Goal: Task Accomplishment & Management: Use online tool/utility

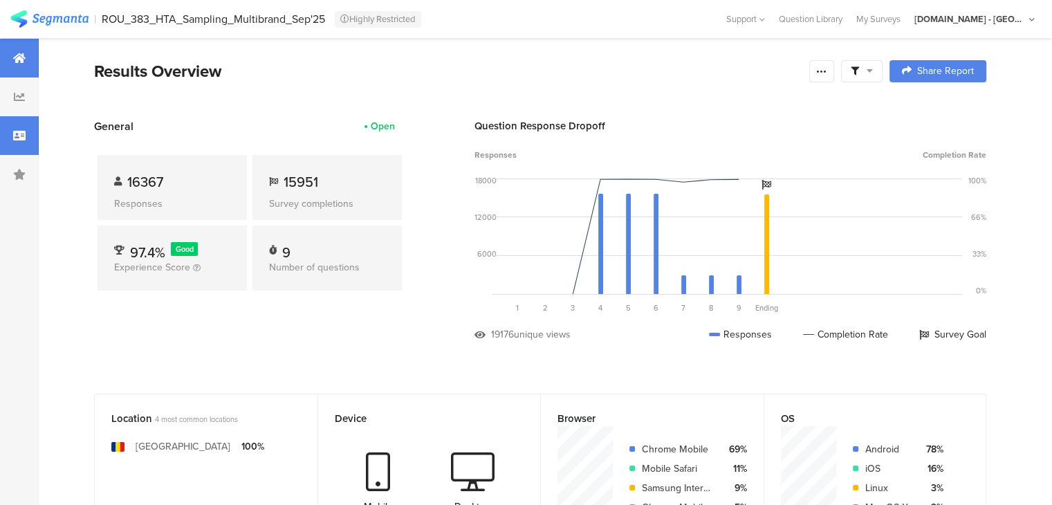
click at [21, 120] on div at bounding box center [19, 135] width 39 height 39
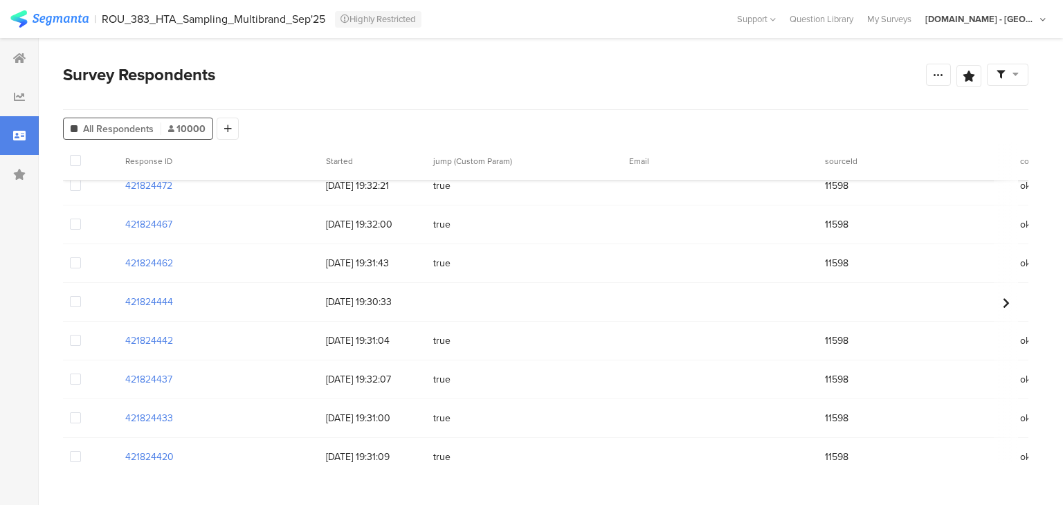
scroll to position [12518, 0]
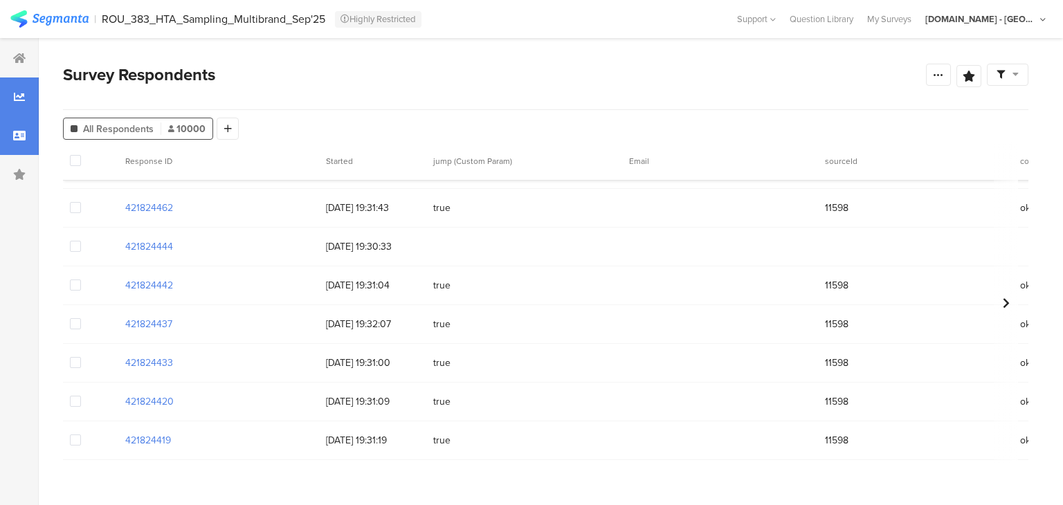
click at [10, 111] on div at bounding box center [19, 96] width 39 height 39
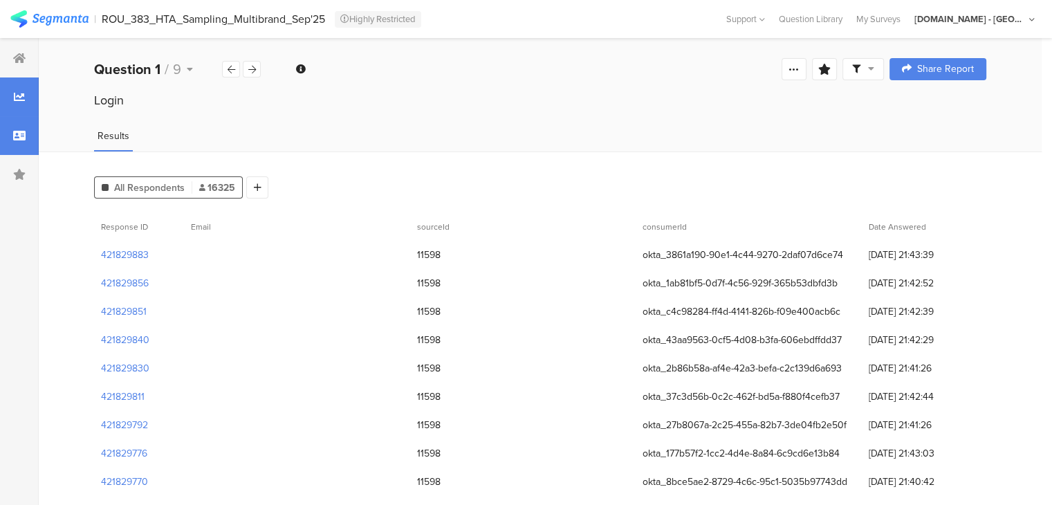
drag, startPoint x: 20, startPoint y: 116, endPoint x: 34, endPoint y: 138, distance: 25.5
click at [18, 118] on div at bounding box center [19, 135] width 39 height 39
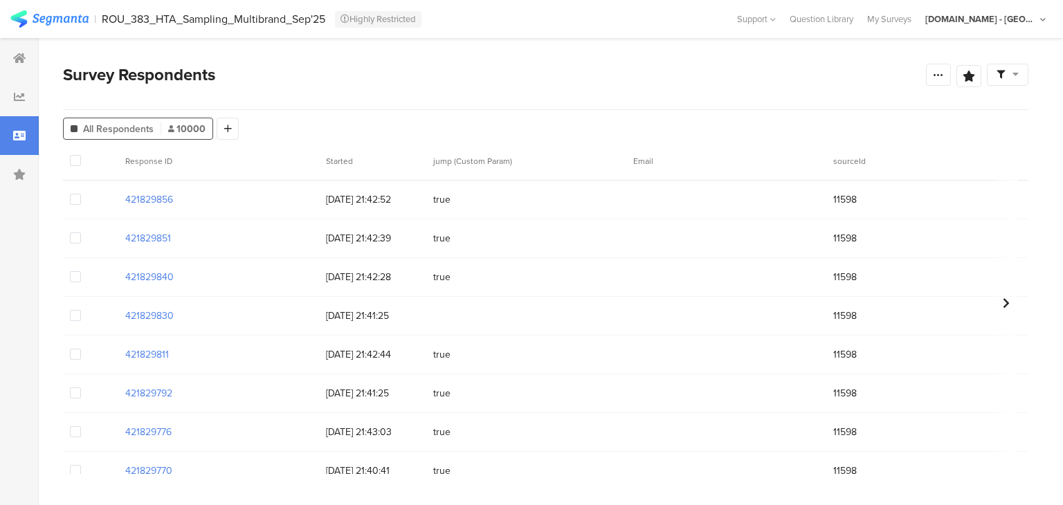
click at [1010, 78] on span at bounding box center [1007, 75] width 22 height 12
click at [1042, 110] on span at bounding box center [1037, 114] width 21 height 11
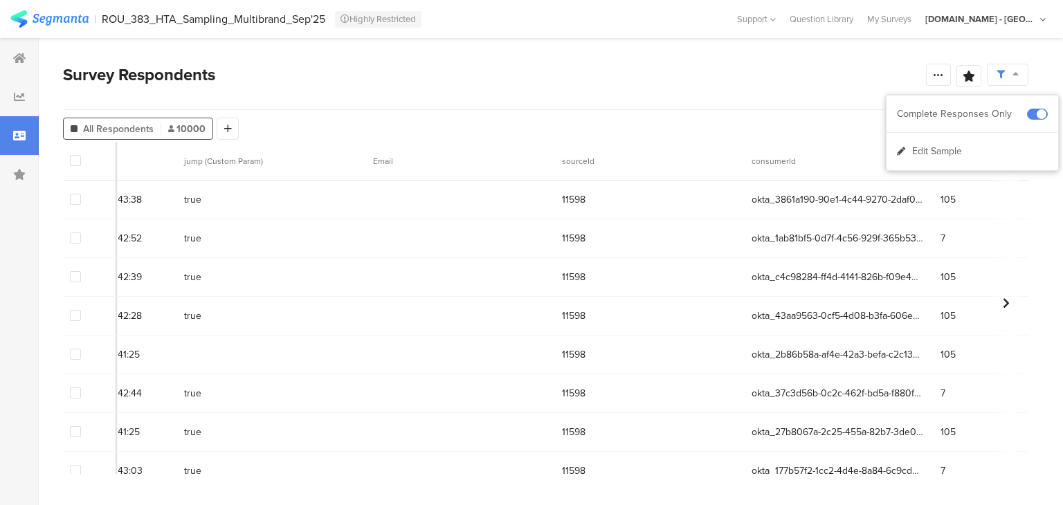
scroll to position [0, 208]
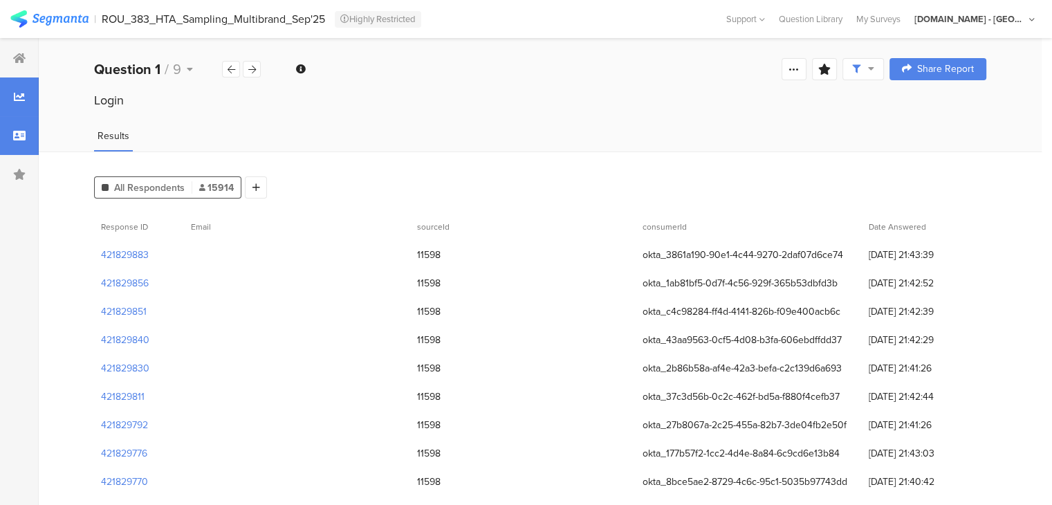
click at [10, 134] on div at bounding box center [19, 135] width 39 height 39
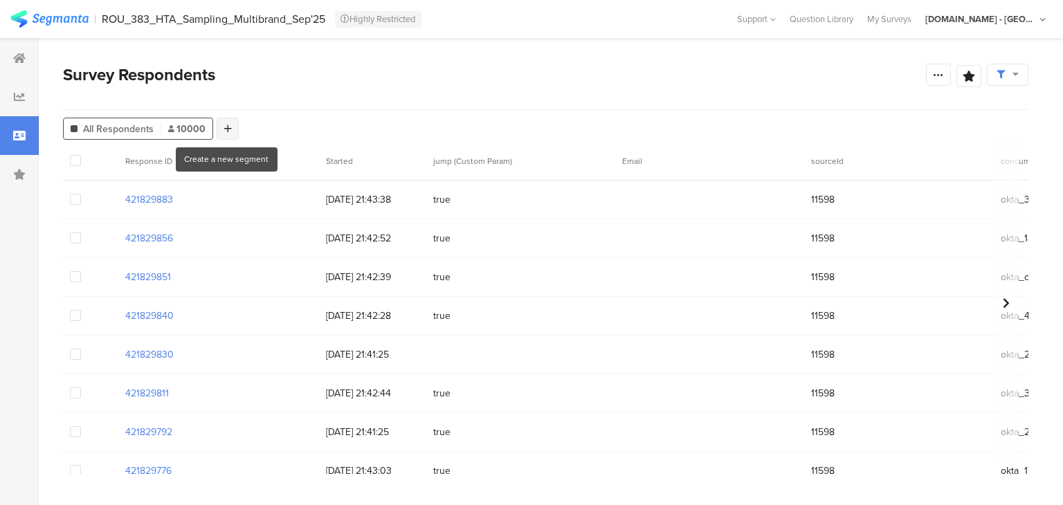
click at [230, 128] on div at bounding box center [228, 129] width 22 height 22
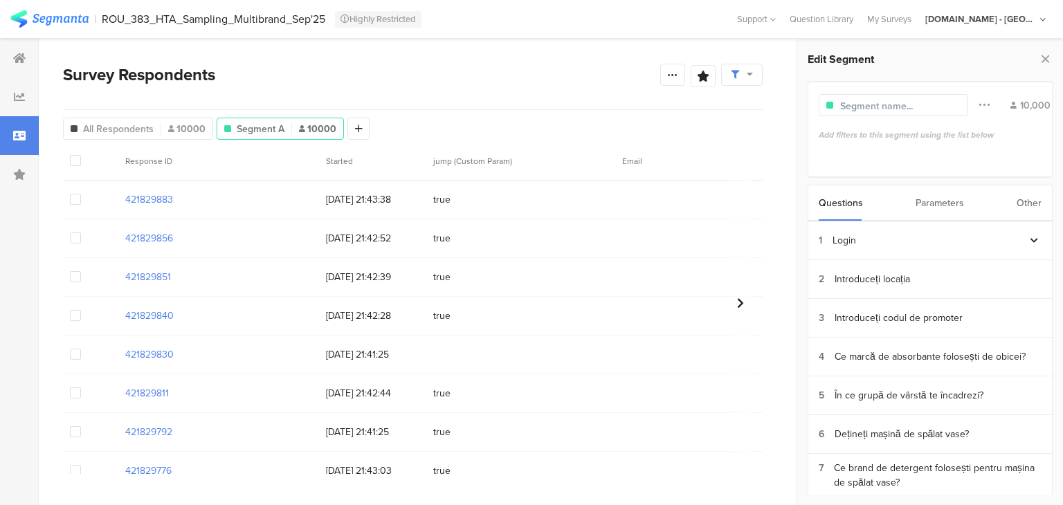
click at [1036, 207] on div "Other" at bounding box center [1028, 202] width 25 height 35
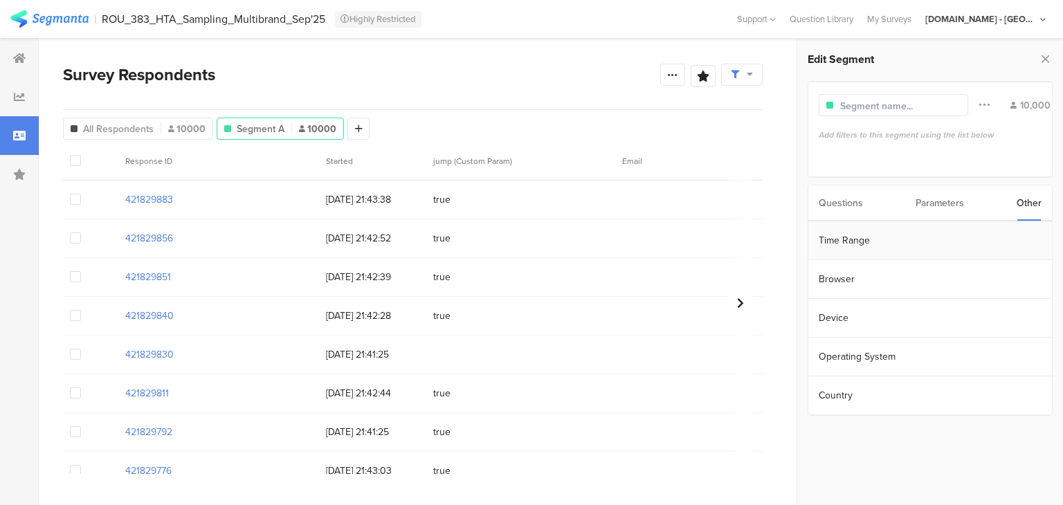
click at [861, 239] on section "Time Range" at bounding box center [930, 240] width 244 height 39
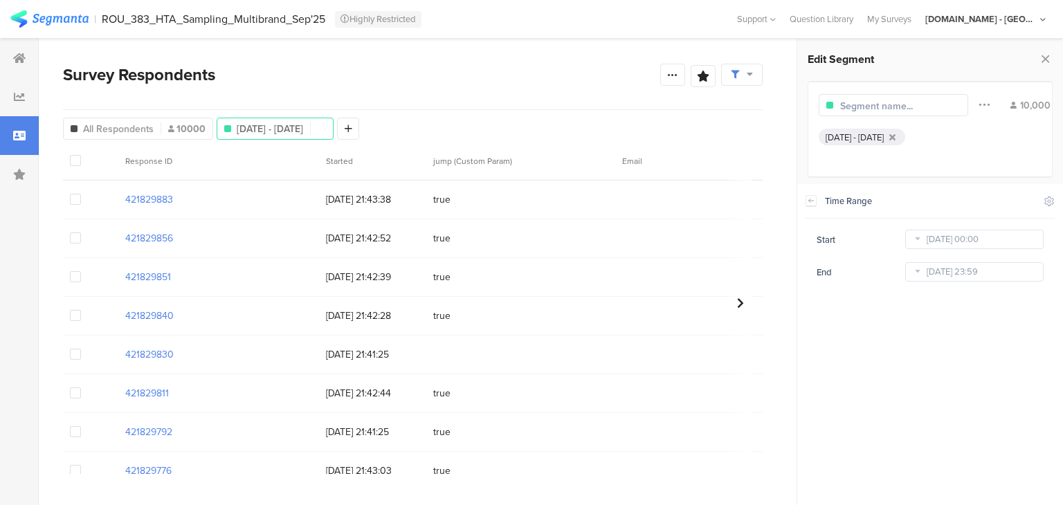
click at [869, 134] on div "[DATE] - [DATE]" at bounding box center [854, 137] width 58 height 13
click at [949, 233] on body "You are using an unsupported version of Internet Explorer. Unsupported browsers…" at bounding box center [531, 252] width 1063 height 505
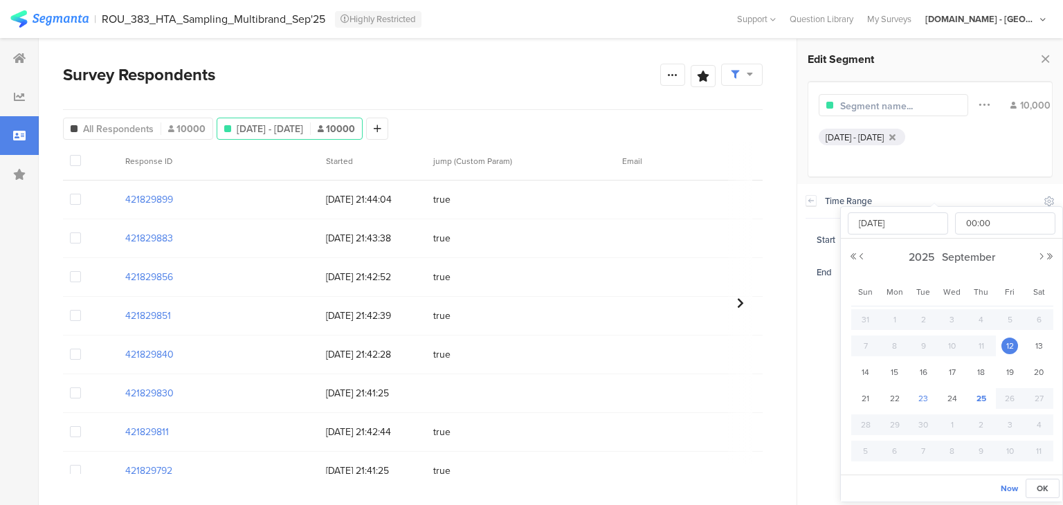
click at [919, 401] on span "23" at bounding box center [923, 398] width 17 height 17
type input "[DATE] 00:00"
type input "[DATE]"
click at [954, 396] on span "24" at bounding box center [952, 398] width 17 height 17
type input "[DATE] 00:00"
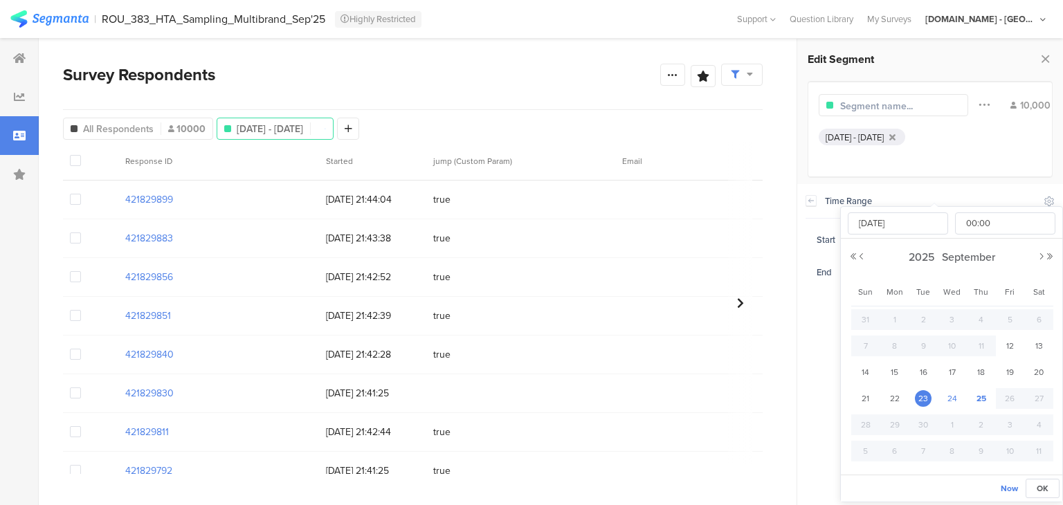
type input "[DATE]"
click at [915, 403] on div "23" at bounding box center [922, 398] width 29 height 21
type input "[DATE] 00:00"
type input "[DATE]"
drag, startPoint x: 985, startPoint y: 396, endPoint x: 958, endPoint y: 400, distance: 26.5
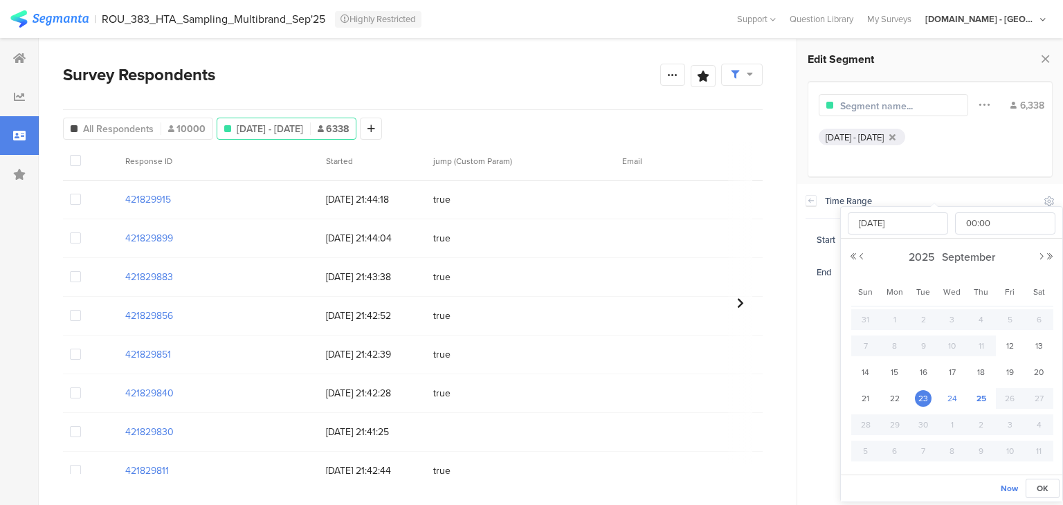
click at [958, 400] on tr "21 22 23 24 25 26 27" at bounding box center [952, 398] width 202 height 26
click at [958, 400] on span "24" at bounding box center [952, 398] width 17 height 17
type input "[DATE] 00:00"
type input "[DATE]"
click at [923, 398] on span "23" at bounding box center [923, 398] width 17 height 17
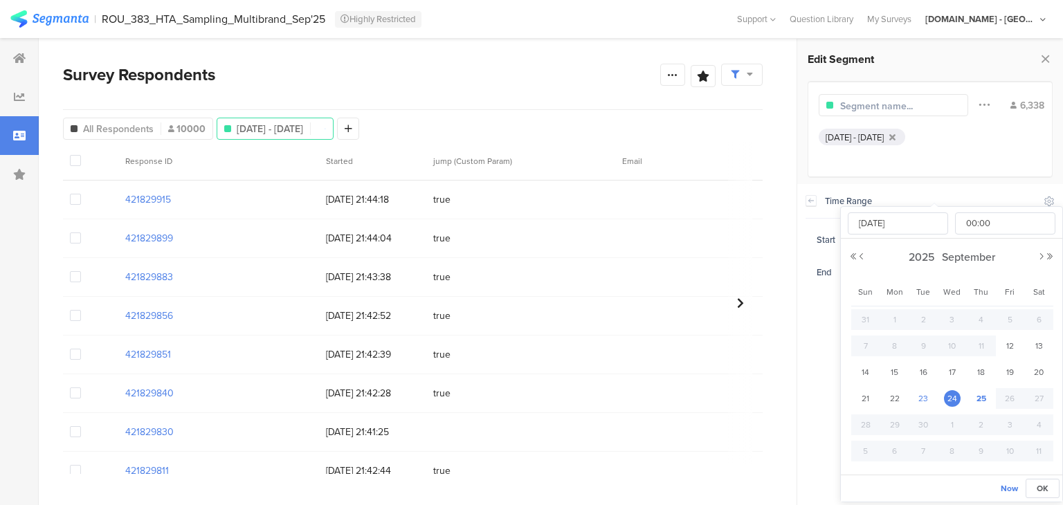
type input "[DATE] 00:00"
type input "[DATE]"
click at [1039, 488] on span "OK" at bounding box center [1042, 488] width 12 height 12
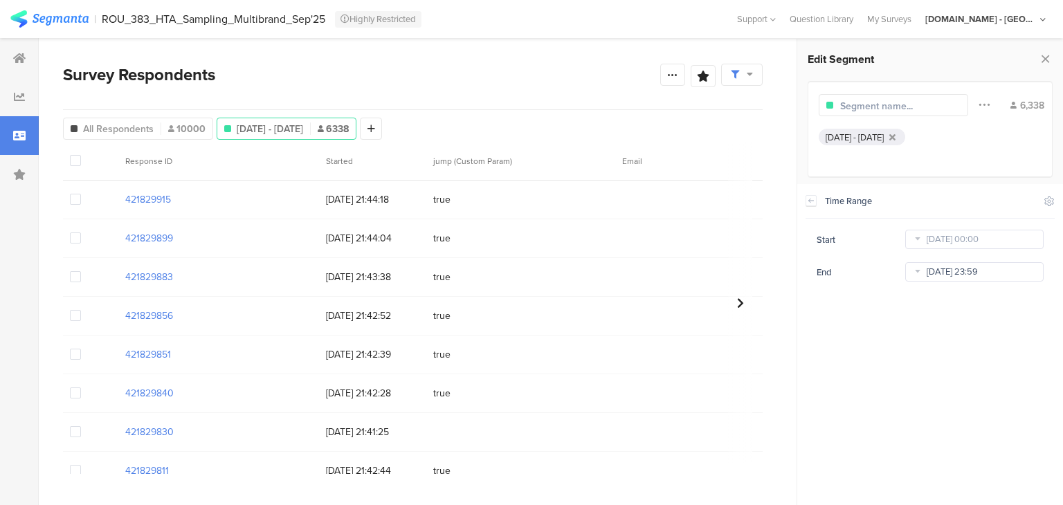
click at [951, 277] on input "[DATE] 23:59" at bounding box center [974, 271] width 138 height 19
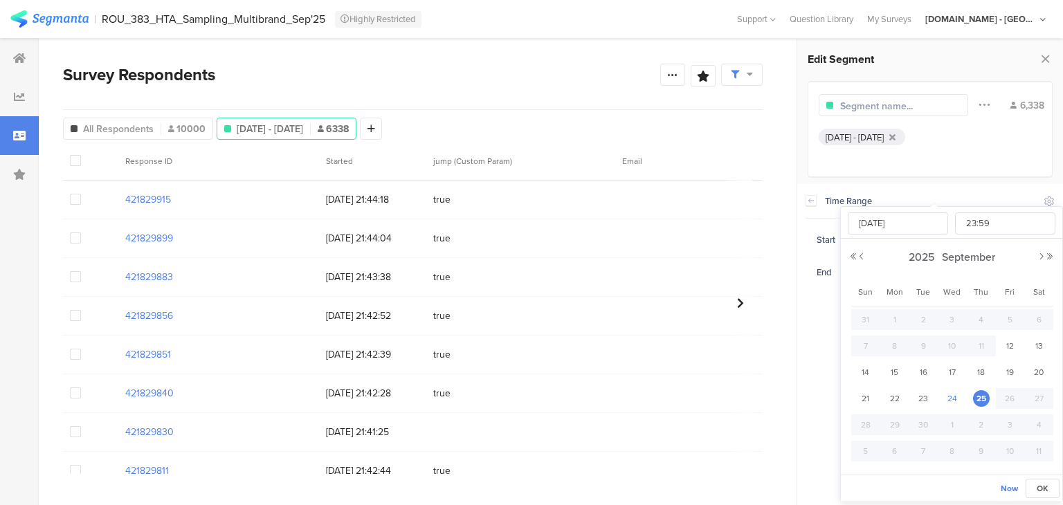
click at [952, 402] on span "24" at bounding box center [952, 398] width 17 height 17
type input "[DATE] 23:59"
type input "[DATE]"
click at [1049, 486] on button "OK" at bounding box center [1042, 488] width 34 height 19
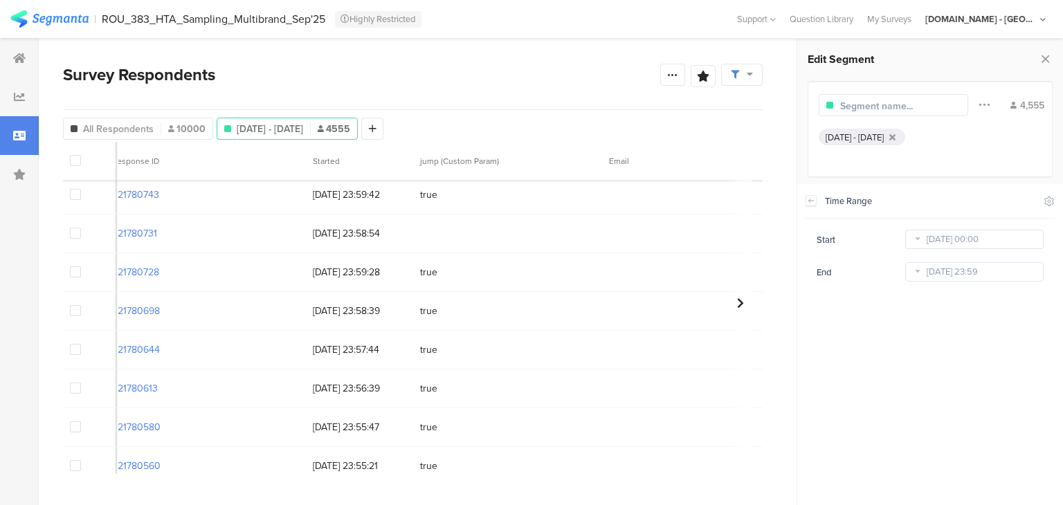
scroll to position [5, 0]
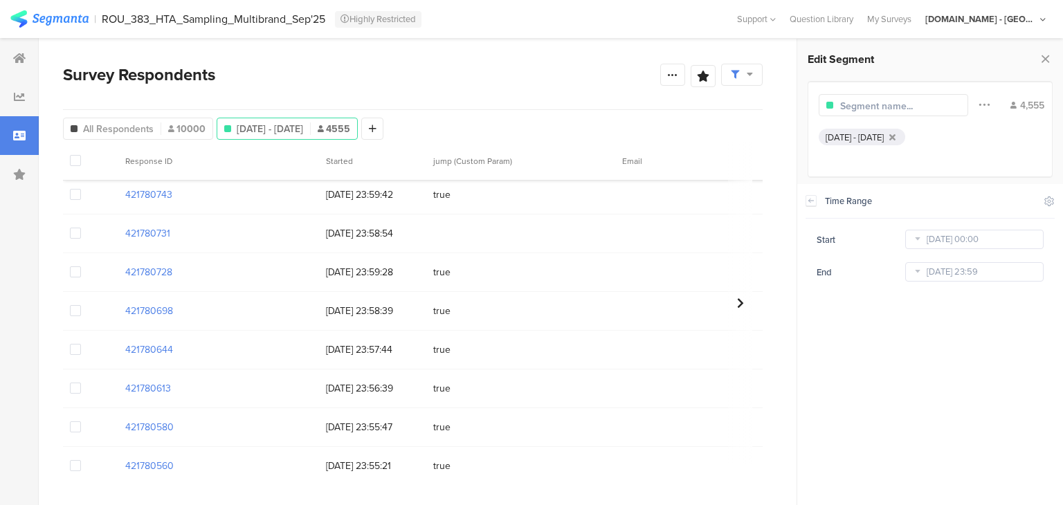
drag, startPoint x: 179, startPoint y: 187, endPoint x: 123, endPoint y: 206, distance: 58.4
click at [123, 206] on div "421780743" at bounding box center [218, 195] width 201 height 28
copy section "421780743"
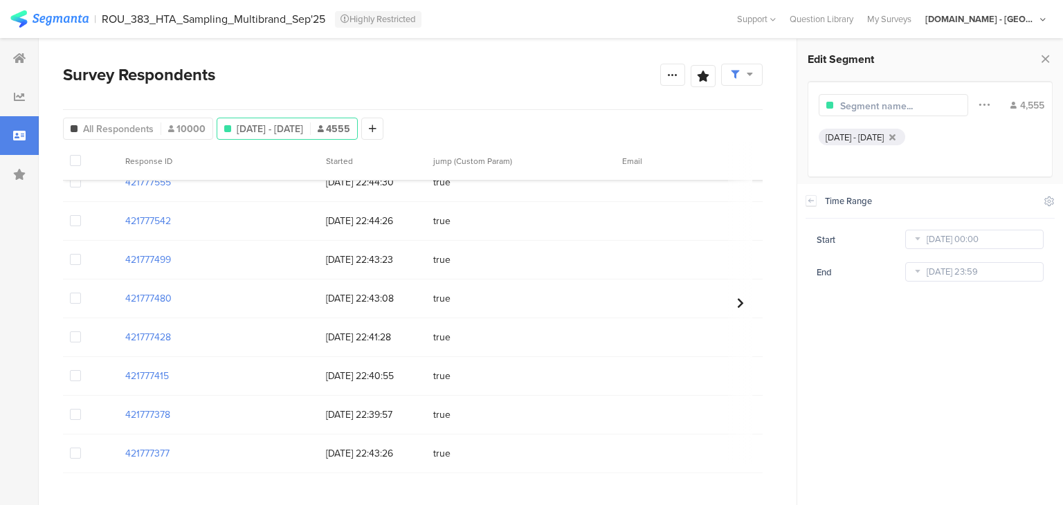
scroll to position [4768, 0]
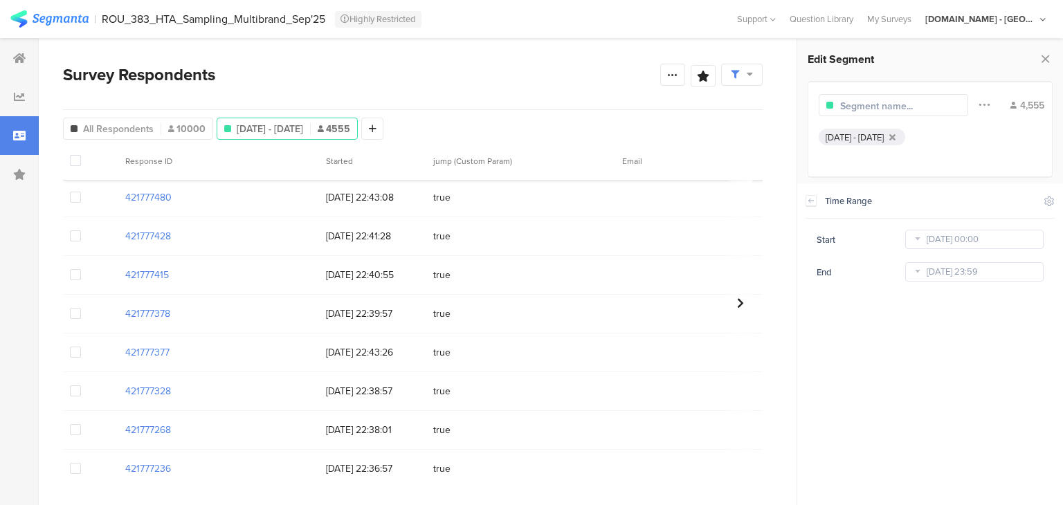
click at [965, 280] on body "You are using an unsupported version of Internet Explorer. Unsupported browsers…" at bounding box center [531, 252] width 1063 height 505
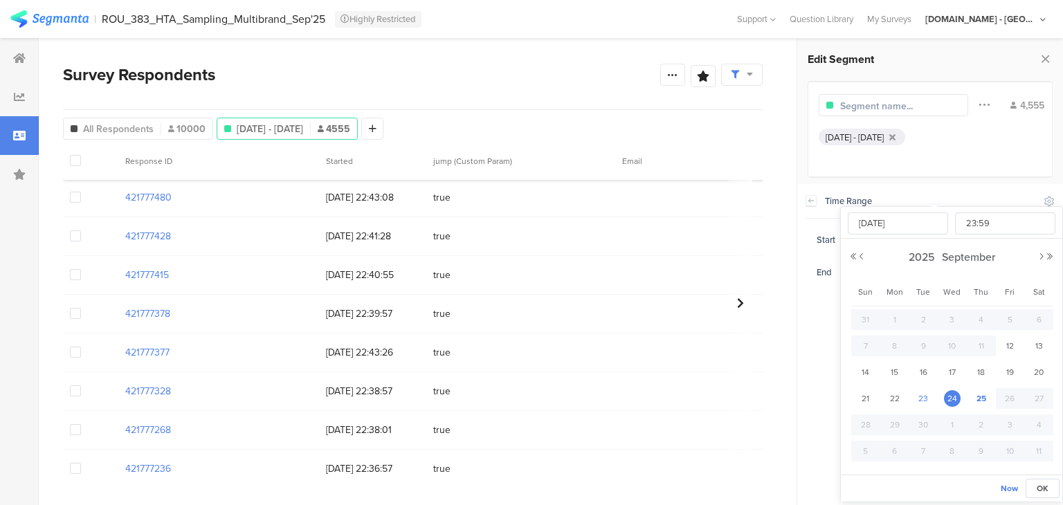
click at [924, 396] on span "23" at bounding box center [923, 398] width 17 height 17
type input "[DATE] 23:59"
type input "[DATE]"
click at [1047, 490] on span "OK" at bounding box center [1042, 488] width 12 height 12
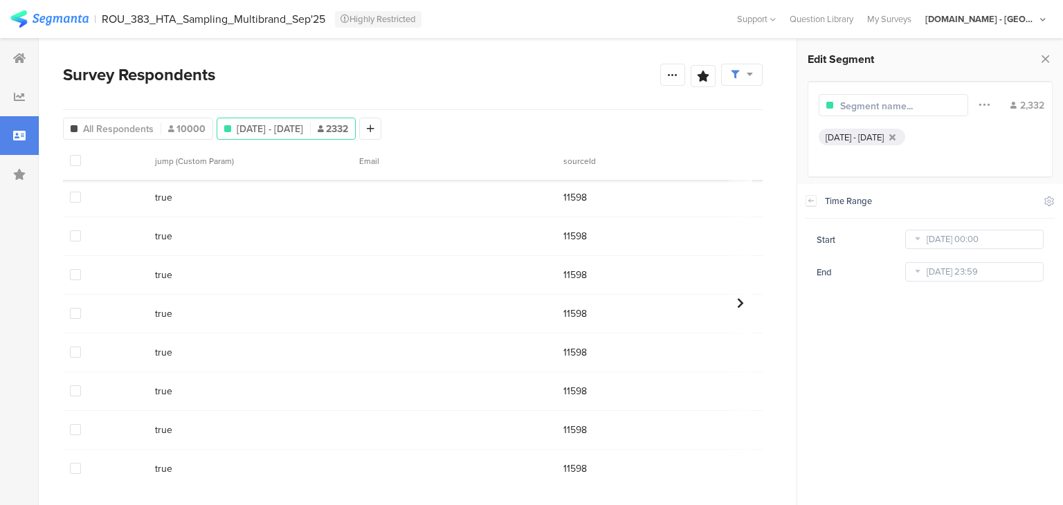
scroll to position [4768, 0]
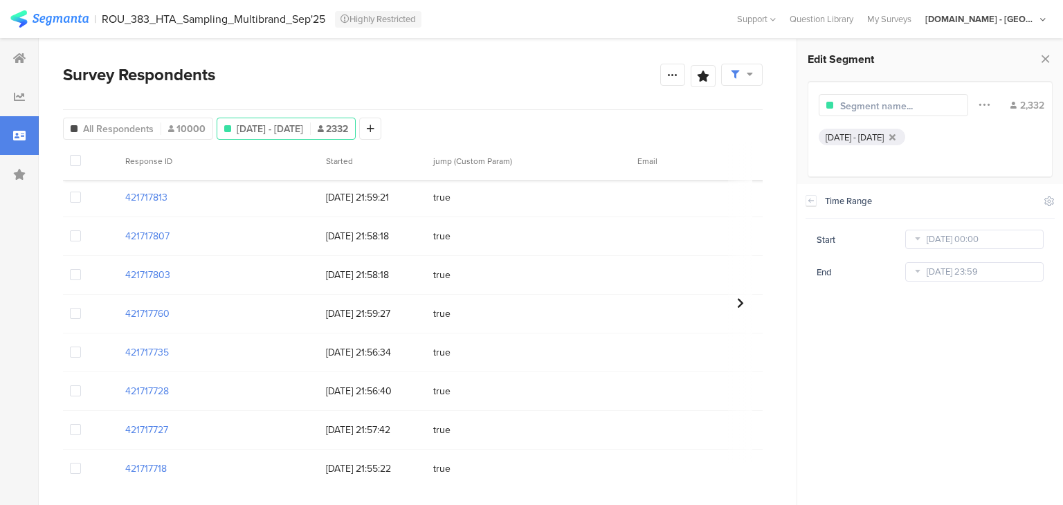
drag, startPoint x: 176, startPoint y: 199, endPoint x: 106, endPoint y: 197, distance: 70.6
copy section "421717813"
click at [349, 181] on icon at bounding box center [334, 184] width 28 height 23
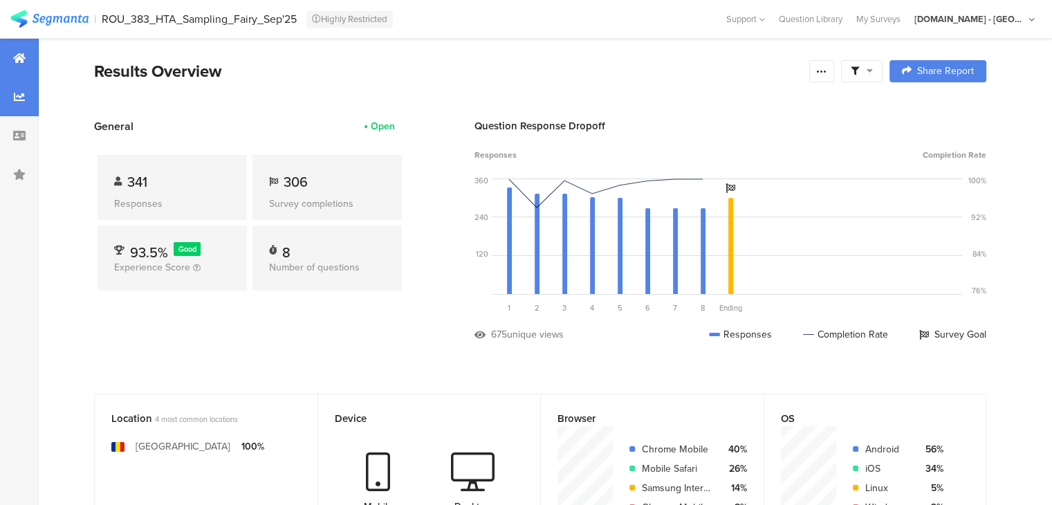
click at [17, 109] on div at bounding box center [19, 96] width 39 height 39
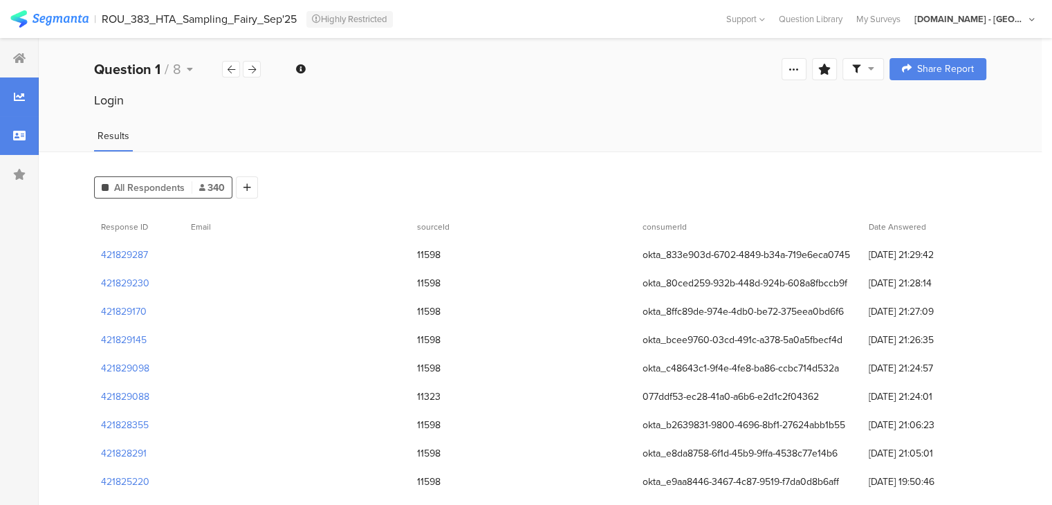
click at [13, 135] on icon at bounding box center [19, 135] width 12 height 11
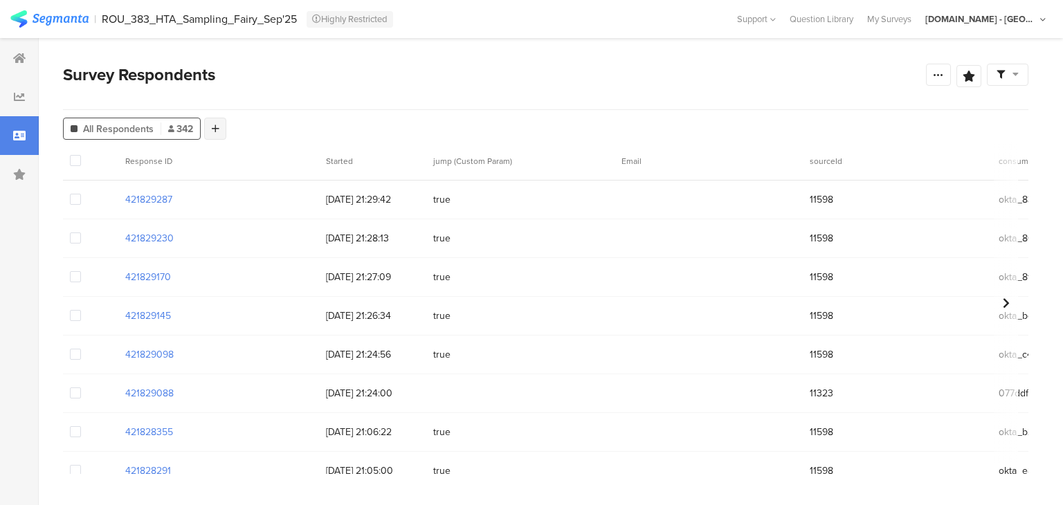
drag, startPoint x: 219, startPoint y: 134, endPoint x: 230, endPoint y: 139, distance: 12.4
click at [218, 134] on div at bounding box center [215, 129] width 22 height 22
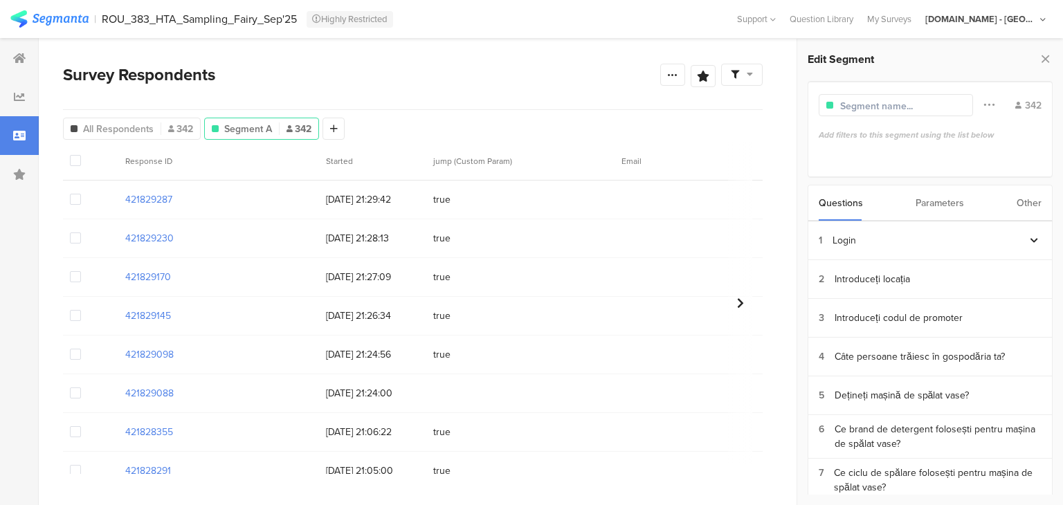
click at [1021, 203] on div "Other" at bounding box center [1028, 202] width 25 height 35
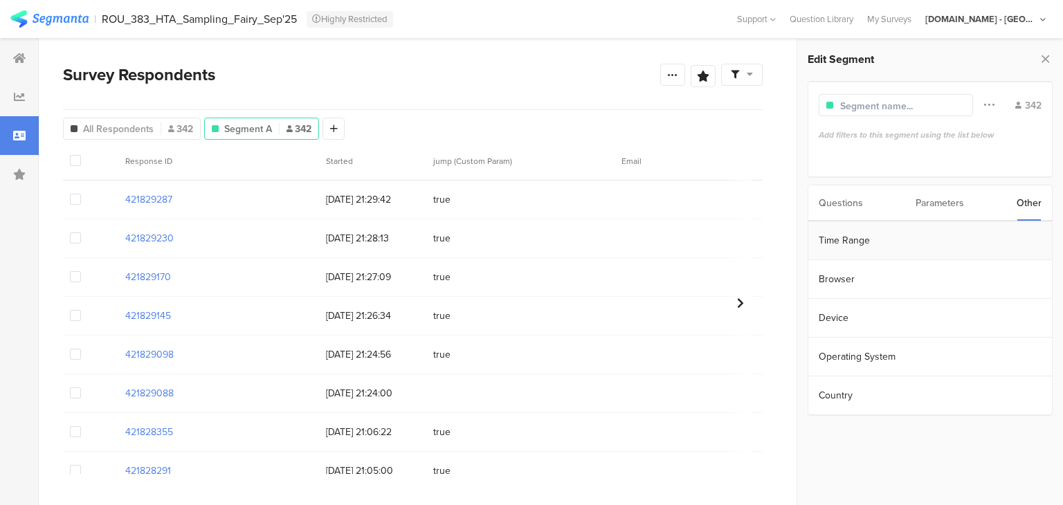
click at [896, 244] on section "Time Range" at bounding box center [930, 240] width 244 height 39
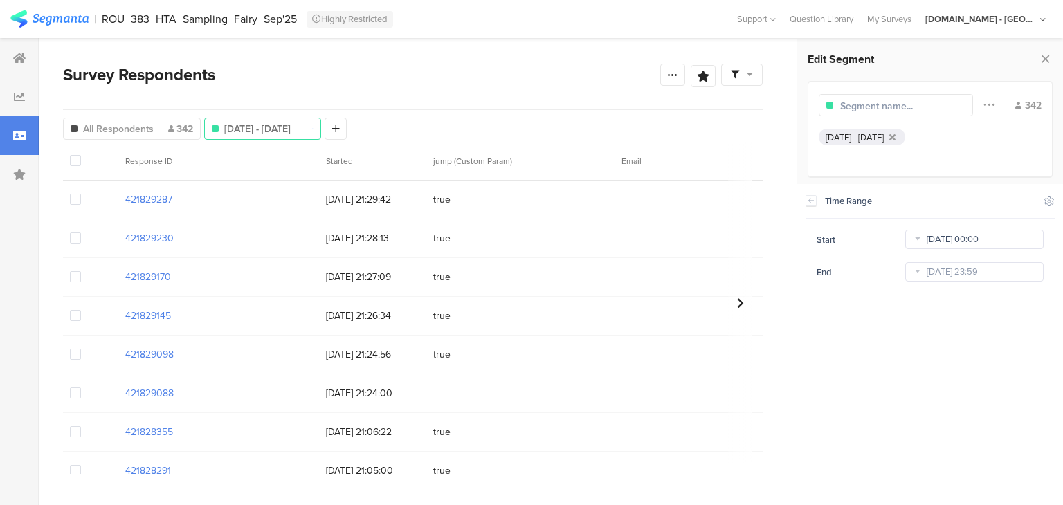
click at [955, 244] on body "You are using an unsupported version of Internet Explorer. Unsupported browsers…" at bounding box center [531, 252] width 1063 height 505
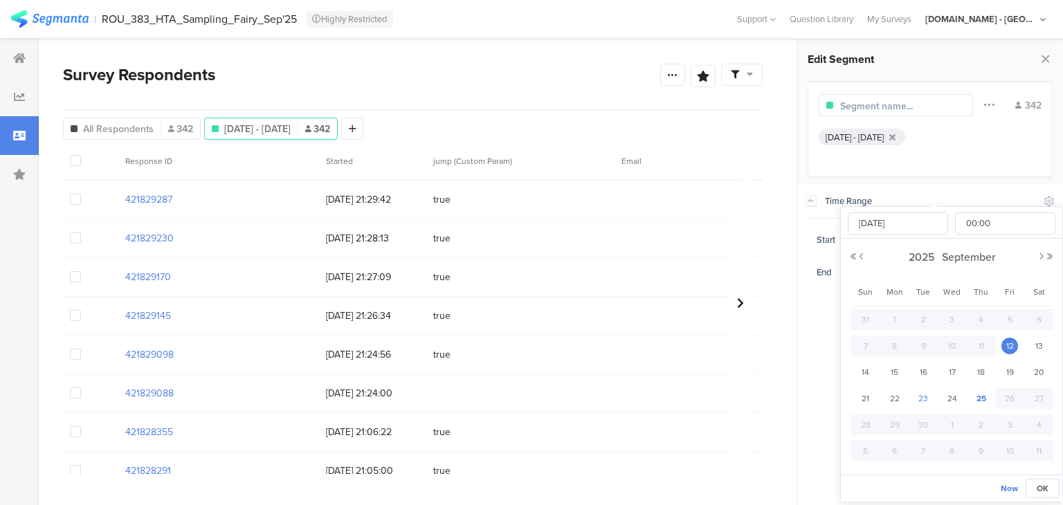
click at [924, 396] on span "23" at bounding box center [923, 398] width 17 height 17
type input "[DATE] 00:00"
type input "[DATE]"
click at [1045, 491] on span "OK" at bounding box center [1042, 488] width 12 height 12
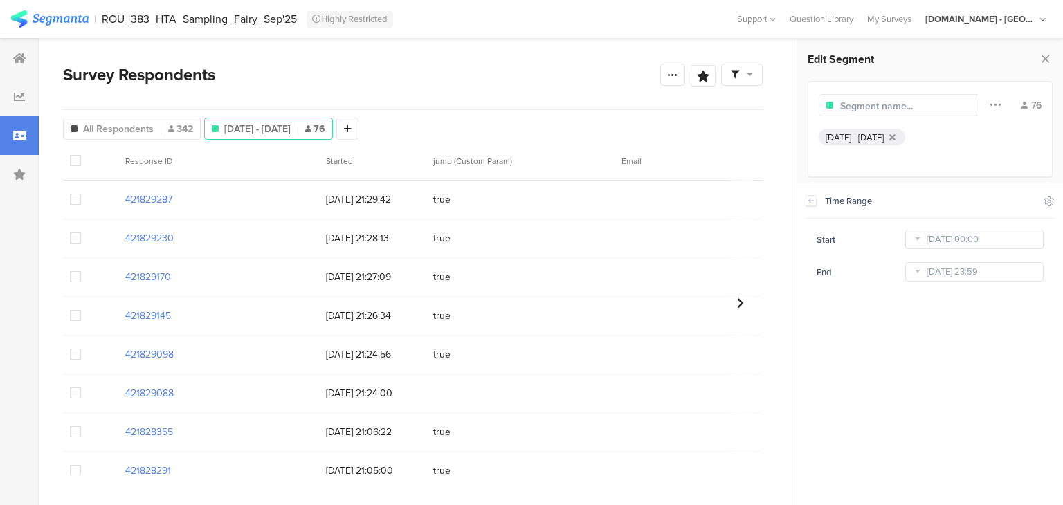
click at [971, 283] on section "Time Range Include Respondents Start Sep 23 2025 00:00 End Sep 25 2025 23:59" at bounding box center [930, 344] width 266 height 321
click at [975, 268] on input "[DATE] 23:59" at bounding box center [974, 271] width 138 height 19
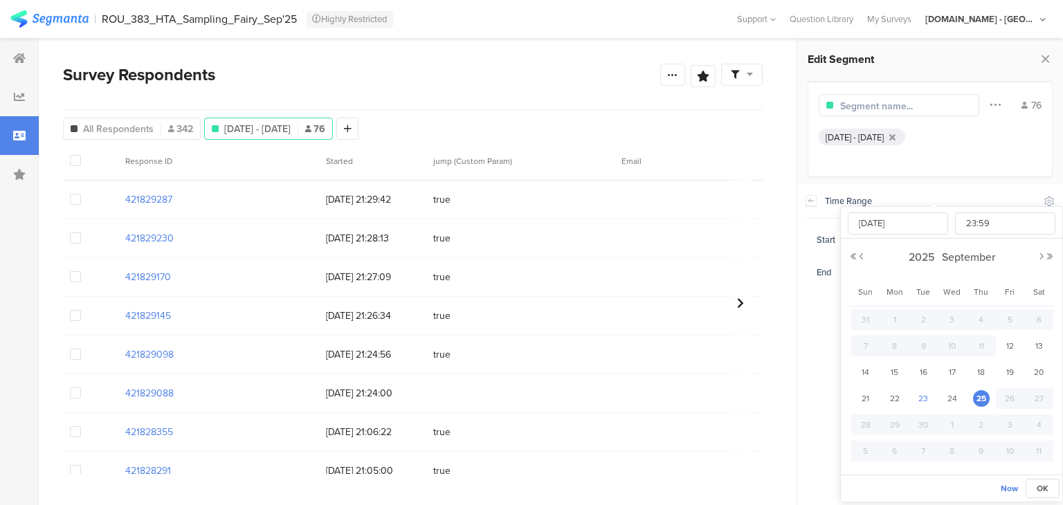
click at [930, 397] on span "23" at bounding box center [923, 398] width 17 height 17
type input "[DATE] 23:59"
type input "[DATE]"
click at [1049, 491] on button "OK" at bounding box center [1042, 488] width 34 height 19
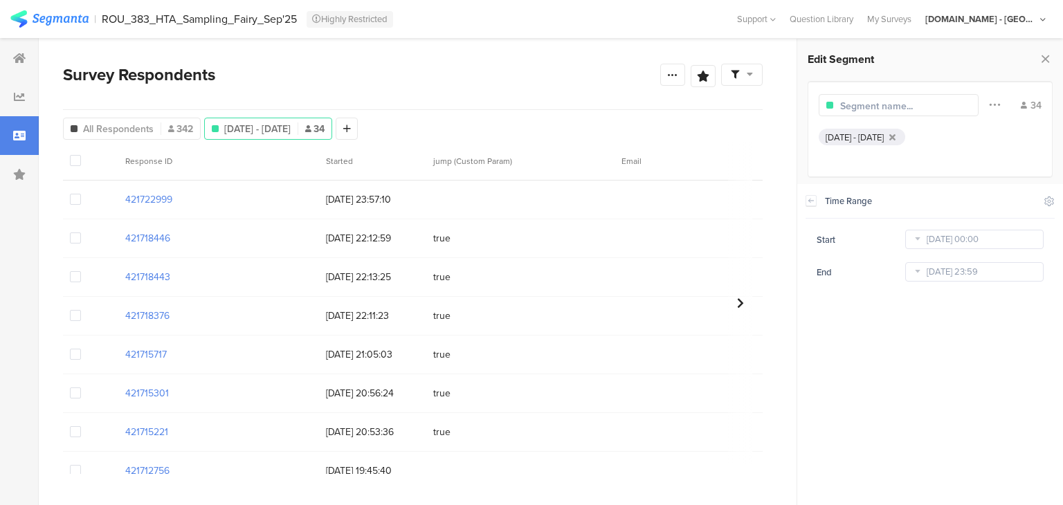
drag, startPoint x: 153, startPoint y: 240, endPoint x: 112, endPoint y: 239, distance: 40.8
copy section "421718446"
click at [971, 243] on body "You are using an unsupported version of Internet Explorer. Unsupported browsers…" at bounding box center [531, 252] width 1063 height 505
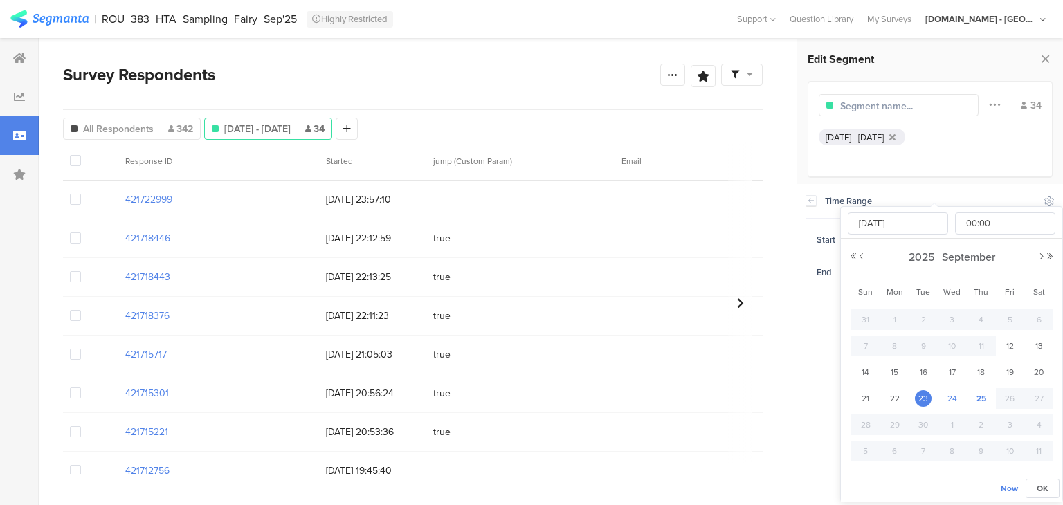
click at [955, 401] on span "24" at bounding box center [952, 398] width 17 height 17
type input "[DATE] 00:00"
type input "[DATE]"
click at [1053, 485] on button "OK" at bounding box center [1042, 488] width 34 height 19
click at [974, 268] on body "You are using an unsupported version of Internet Explorer. Unsupported browsers…" at bounding box center [531, 252] width 1063 height 505
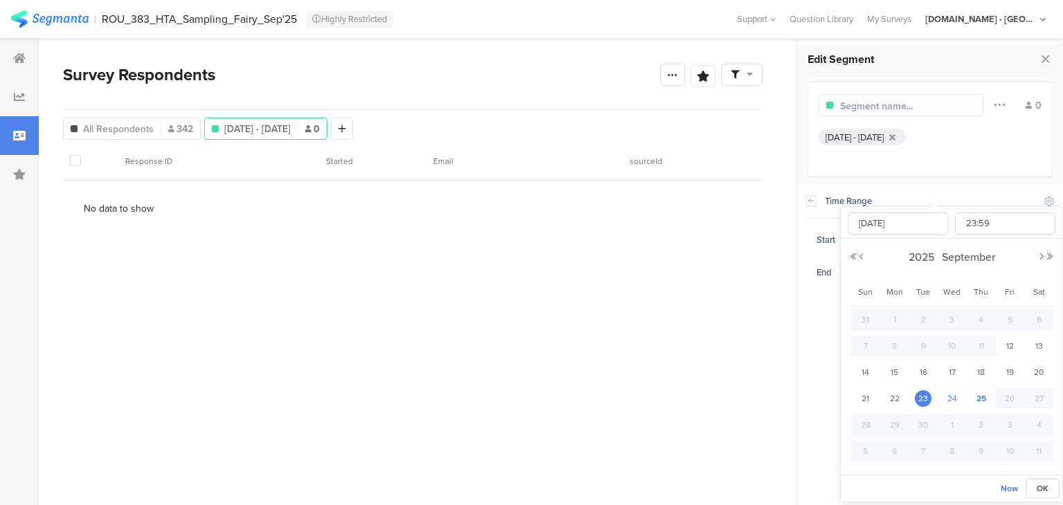
click at [962, 399] on div "24" at bounding box center [952, 398] width 29 height 21
type input "[DATE] 23:59"
type input "[DATE]"
click at [1045, 486] on span "OK" at bounding box center [1042, 488] width 12 height 12
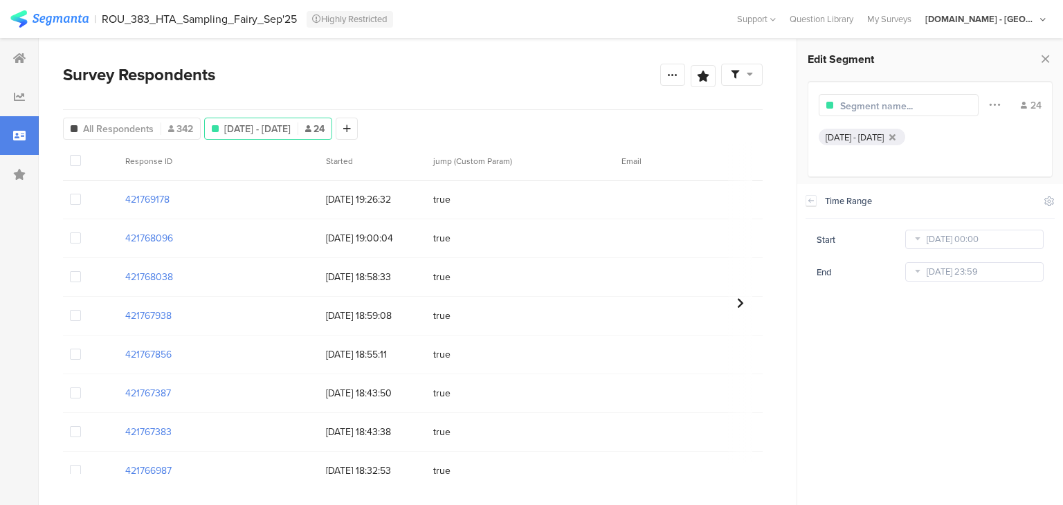
drag, startPoint x: 179, startPoint y: 194, endPoint x: 122, endPoint y: 193, distance: 56.0
click at [122, 193] on div "421769178" at bounding box center [218, 199] width 201 height 28
copy section "421769178"
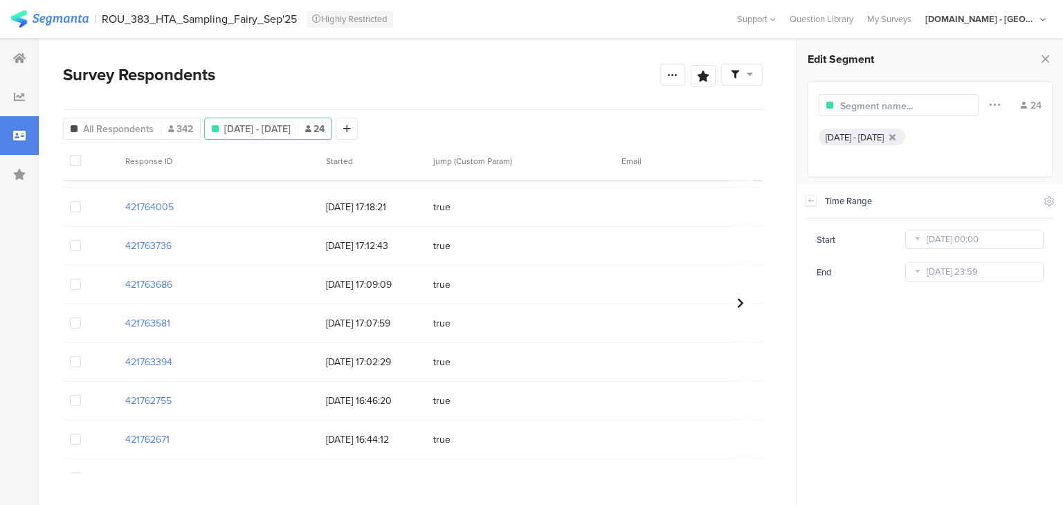
scroll to position [661, 0]
drag, startPoint x: 174, startPoint y: 348, endPoint x: 118, endPoint y: 348, distance: 56.7
copy section "421762660"
drag, startPoint x: 183, startPoint y: 430, endPoint x: 114, endPoint y: 432, distance: 68.5
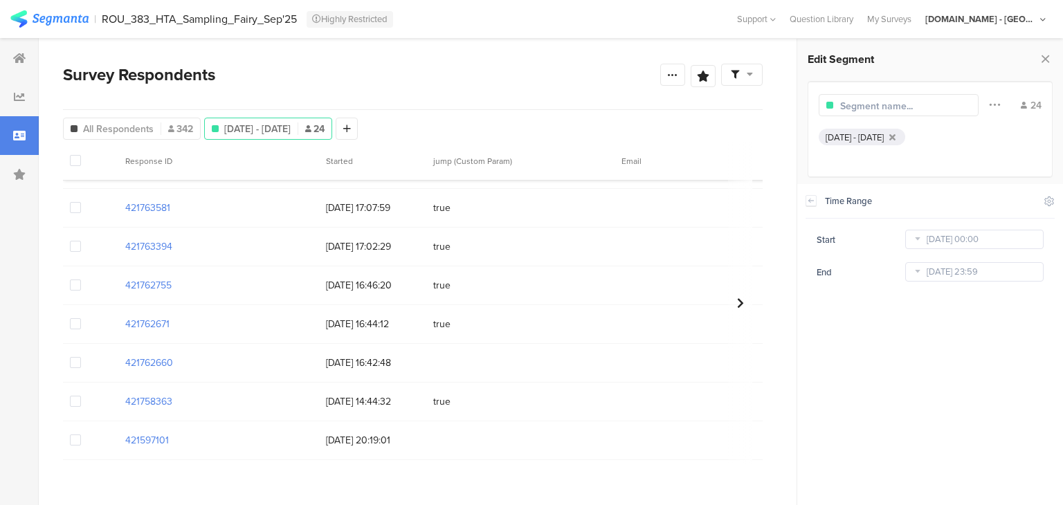
copy section "421597101"
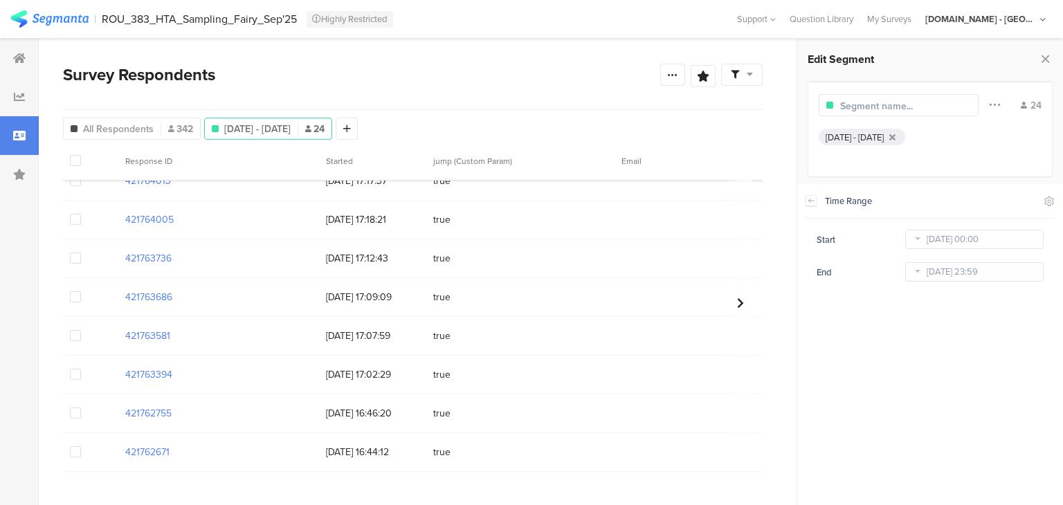
drag, startPoint x: 176, startPoint y: 293, endPoint x: 101, endPoint y: 300, distance: 75.8
copy section "421763686"
click at [969, 244] on body "You are using an unsupported version of Internet Explorer. Unsupported browsers…" at bounding box center [531, 252] width 1063 height 505
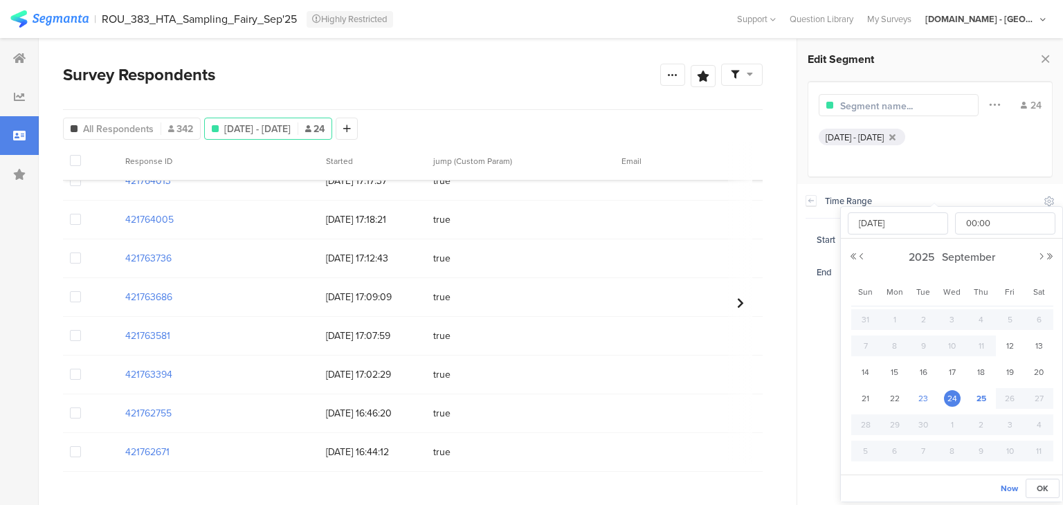
click at [922, 392] on span "23" at bounding box center [923, 398] width 17 height 17
type input "[DATE] 00:00"
type input "[DATE]"
click at [1046, 485] on span "OK" at bounding box center [1042, 488] width 12 height 12
click at [966, 270] on body "You are using an unsupported version of Internet Explorer. Unsupported browsers…" at bounding box center [531, 252] width 1063 height 505
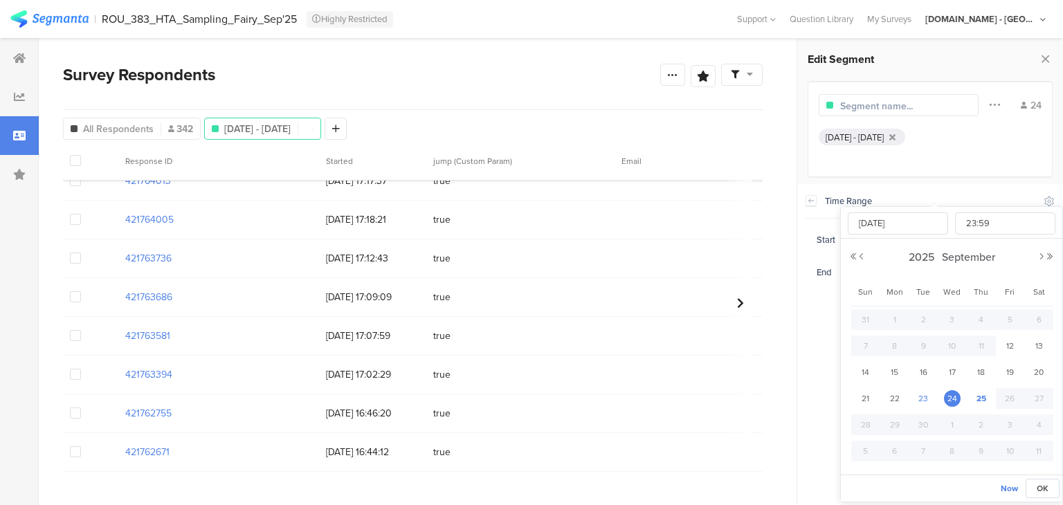
click at [917, 397] on span "23" at bounding box center [923, 398] width 17 height 17
type input "[DATE] 23:59"
type input "[DATE]"
click at [1043, 484] on span "OK" at bounding box center [1042, 488] width 12 height 12
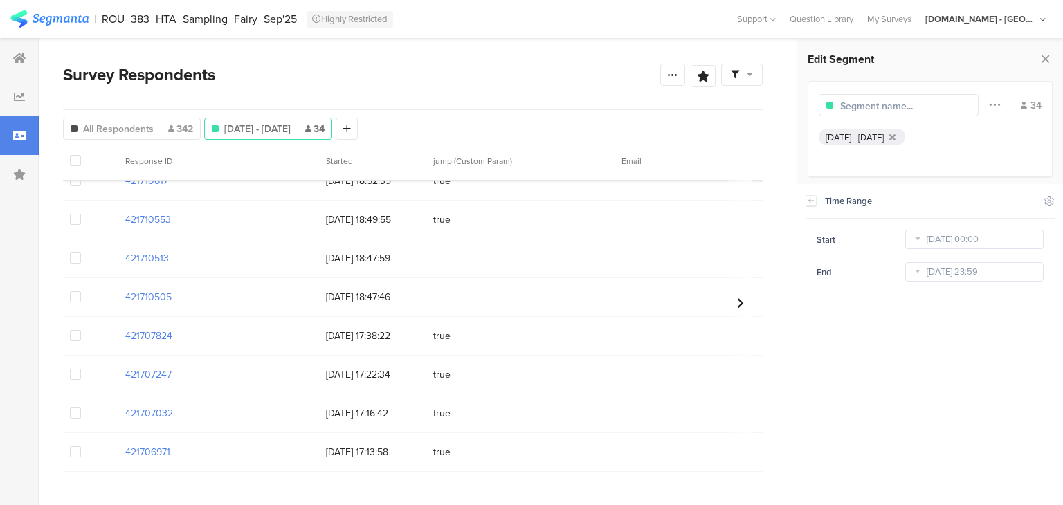
drag, startPoint x: 155, startPoint y: 255, endPoint x: 106, endPoint y: 254, distance: 49.1
copy section "421710513"
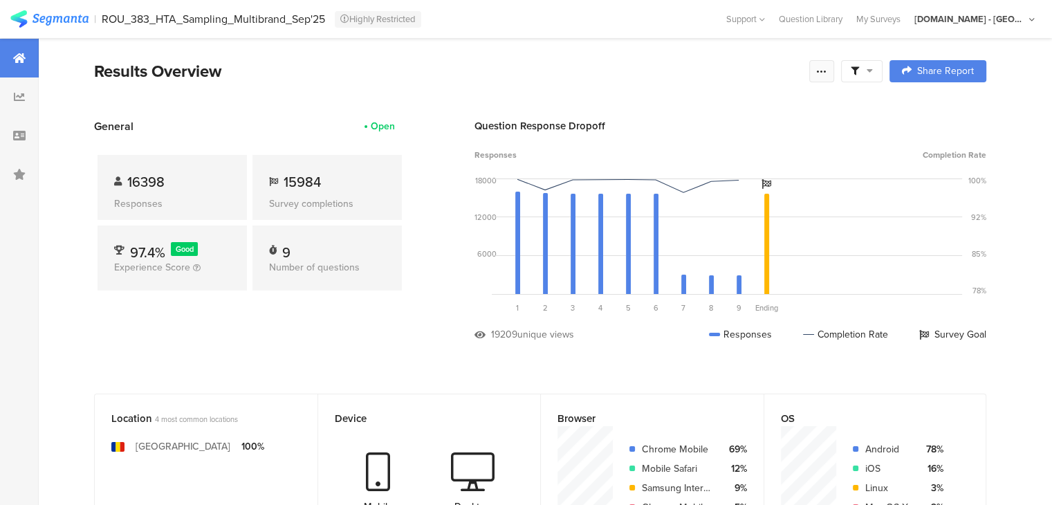
click at [828, 69] on icon at bounding box center [821, 71] width 11 height 11
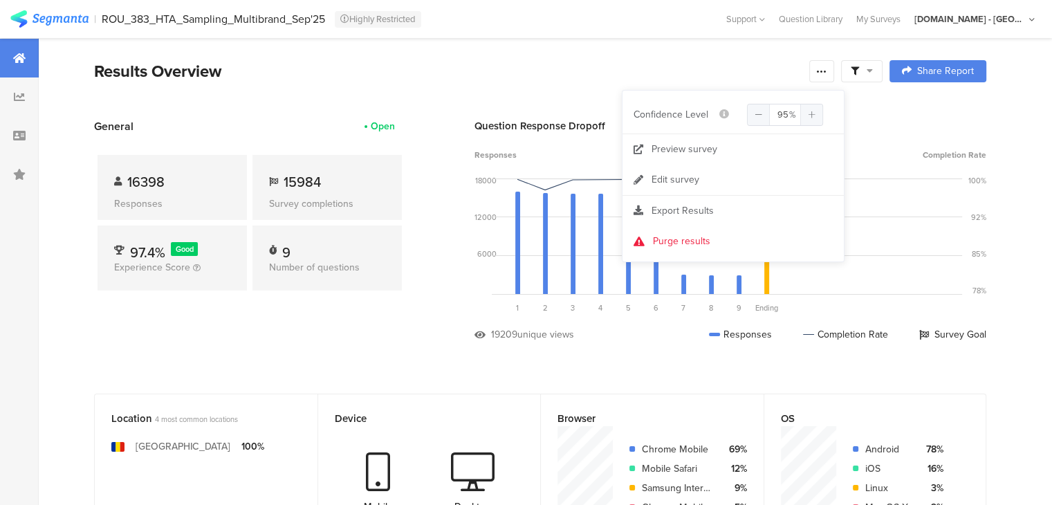
click at [1036, 17] on section "My Accounts Segmanta Staff Admin Segmanta Services Member Test [PERSON_NAME] 02…" at bounding box center [975, 19] width 134 height 38
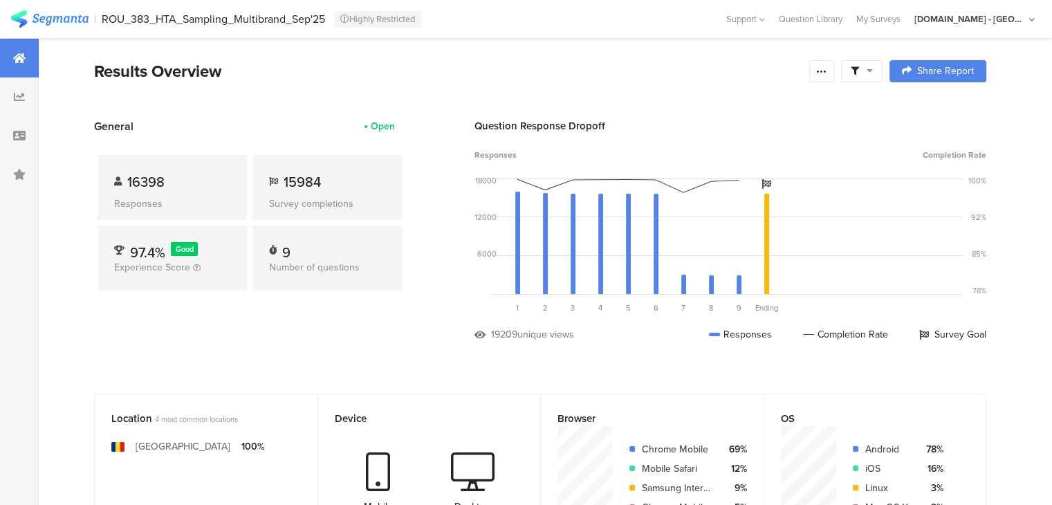
click at [1032, 17] on icon at bounding box center [1033, 20] width 6 height 10
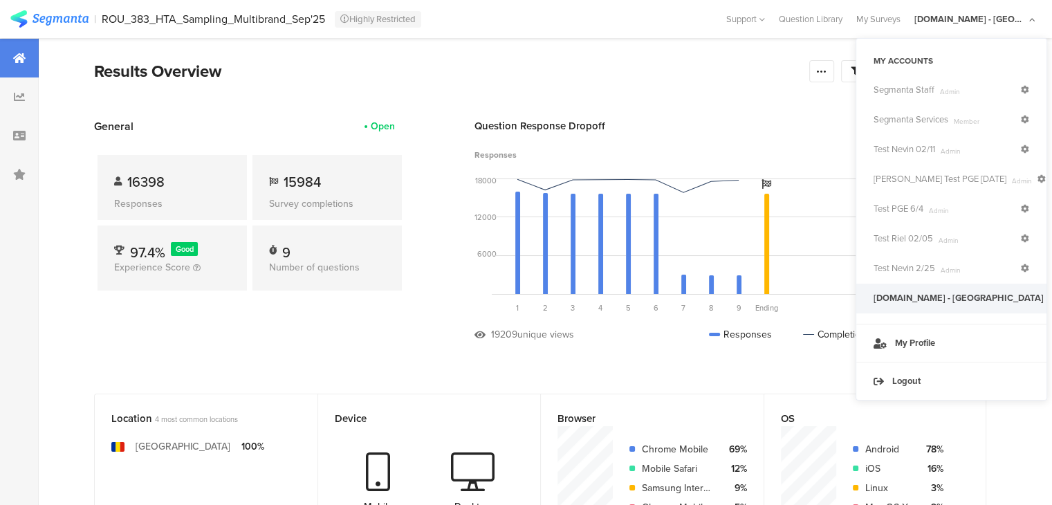
click at [1032, 17] on icon at bounding box center [1033, 20] width 6 height 10
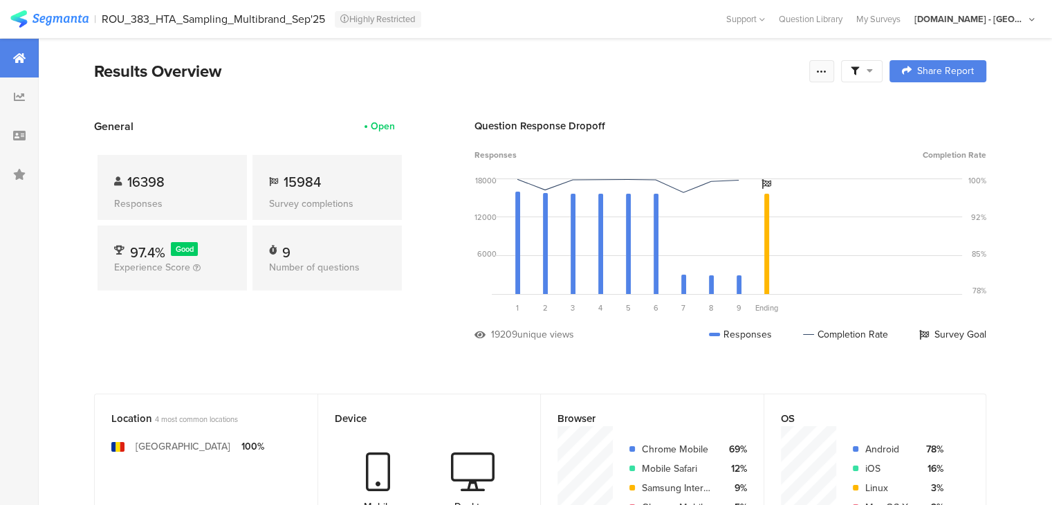
click at [828, 75] on icon at bounding box center [821, 71] width 11 height 11
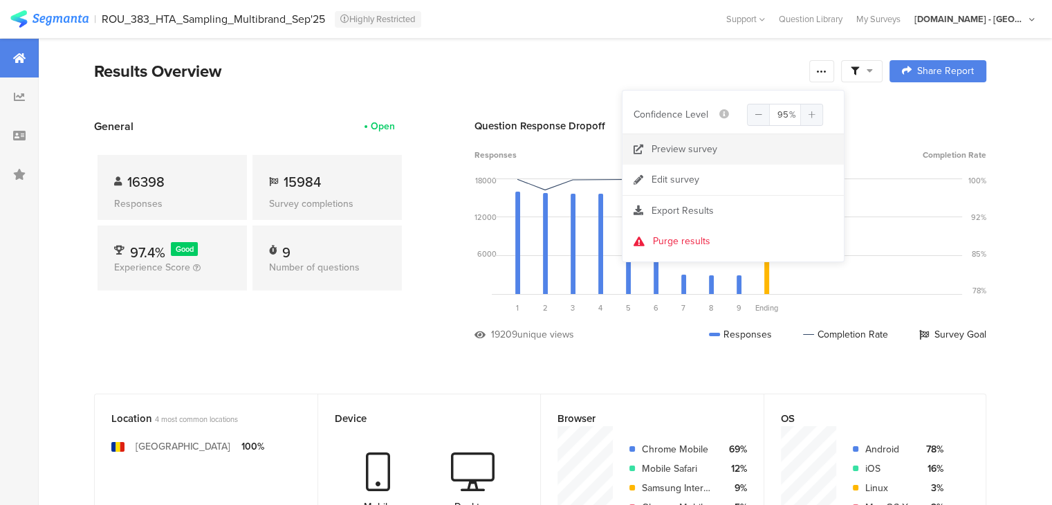
click at [686, 159] on link "Preview survey" at bounding box center [733, 149] width 221 height 30
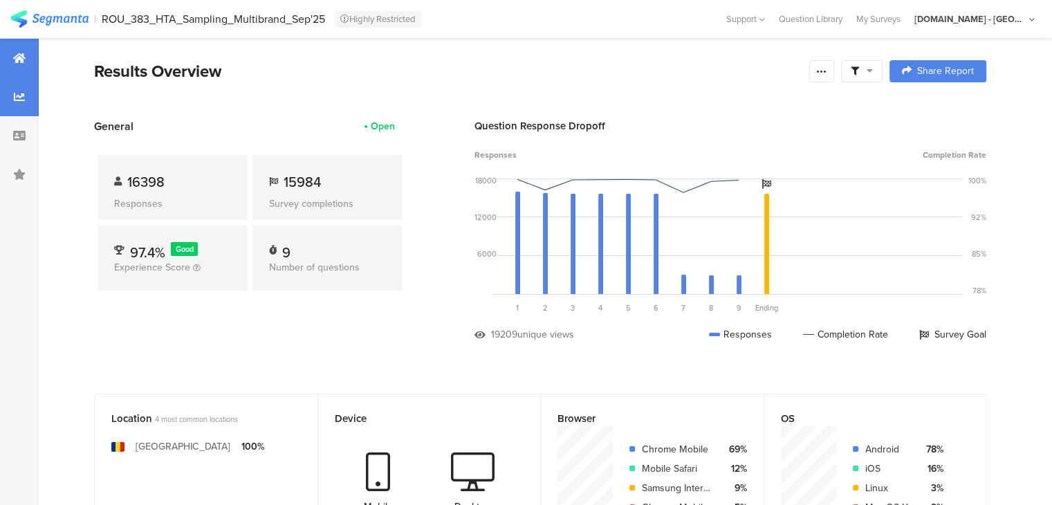
click at [36, 84] on div at bounding box center [19, 96] width 39 height 39
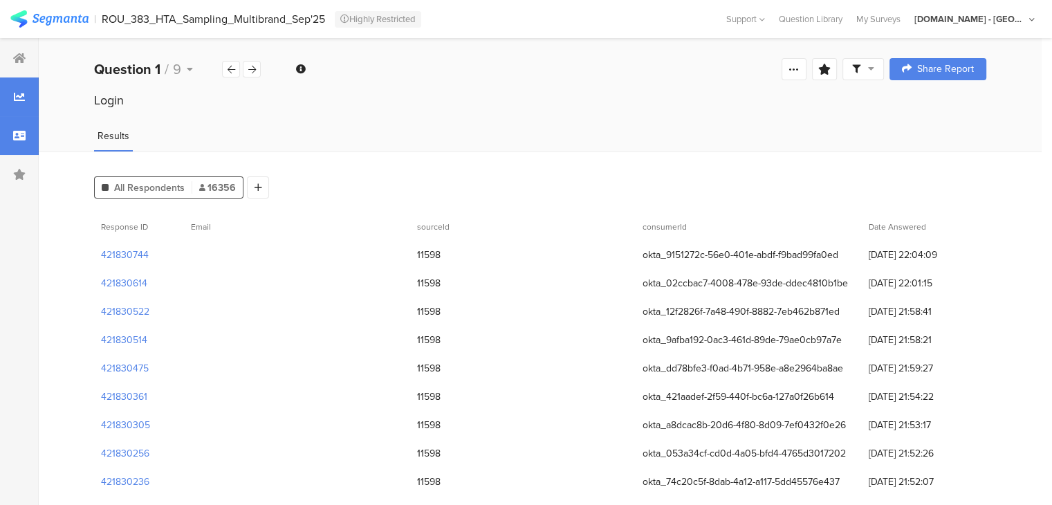
click at [1, 139] on div at bounding box center [19, 135] width 39 height 39
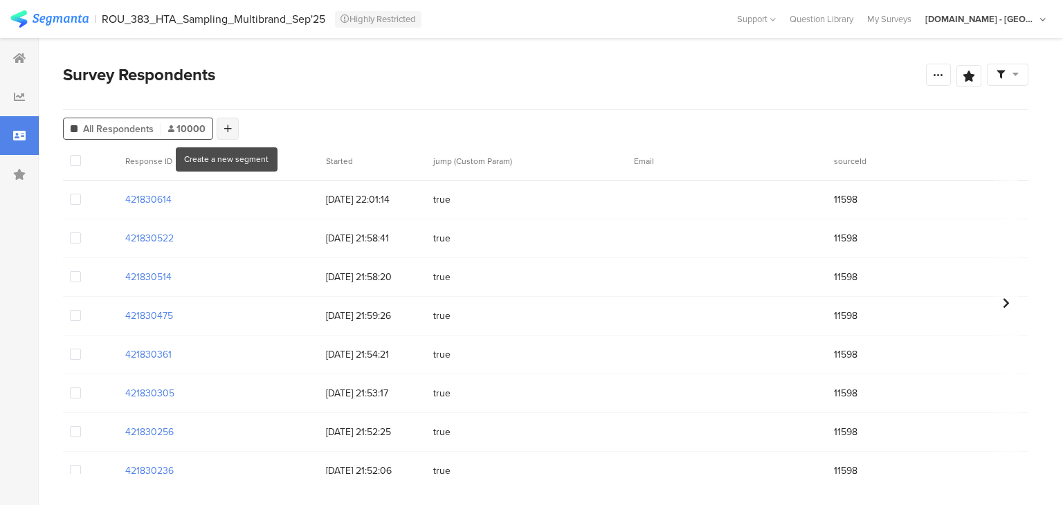
click at [224, 131] on icon at bounding box center [228, 129] width 8 height 10
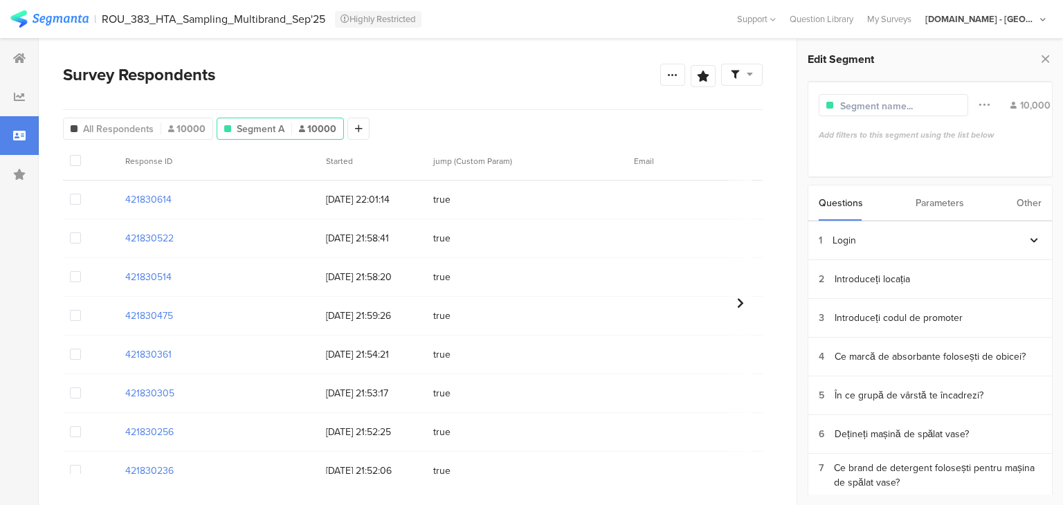
click at [1039, 208] on div "Other" at bounding box center [1028, 202] width 25 height 35
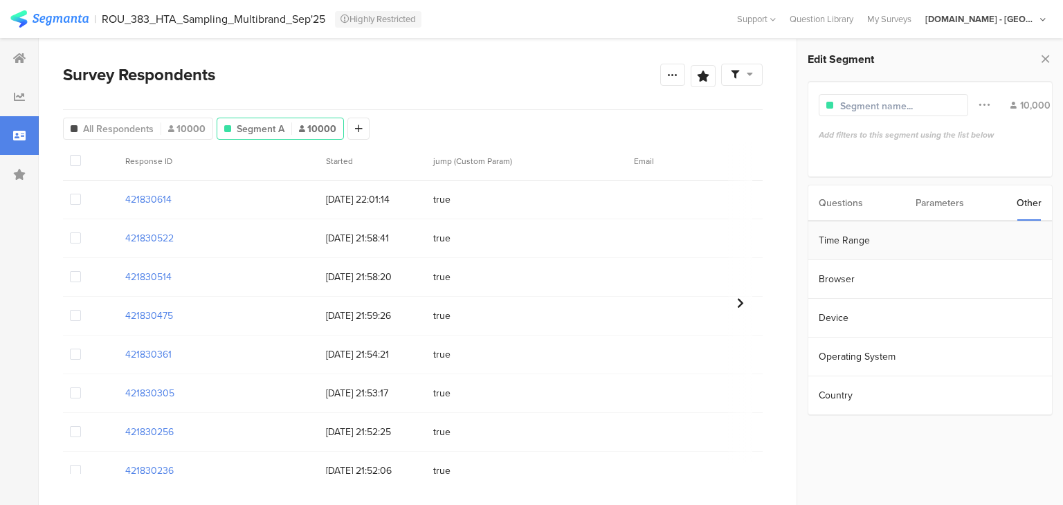
click at [884, 258] on section "Time Range" at bounding box center [930, 240] width 244 height 39
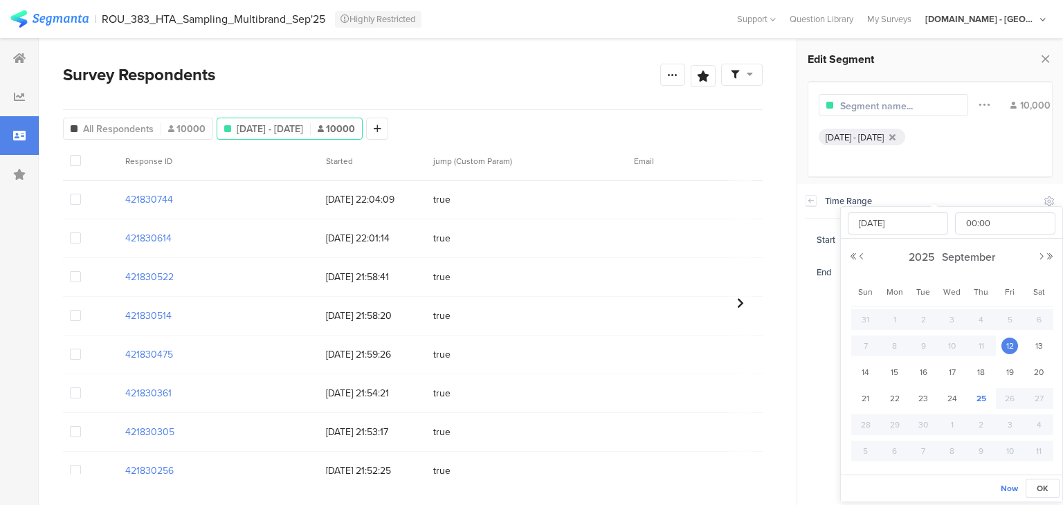
click at [958, 237] on body "You are using an unsupported version of Internet Explorer. Unsupported browsers…" at bounding box center [531, 252] width 1063 height 505
click at [947, 399] on span "24" at bounding box center [952, 398] width 17 height 17
type input "[DATE] 00:00"
type input "[DATE]"
drag, startPoint x: 1043, startPoint y: 488, endPoint x: 1006, endPoint y: 413, distance: 83.2
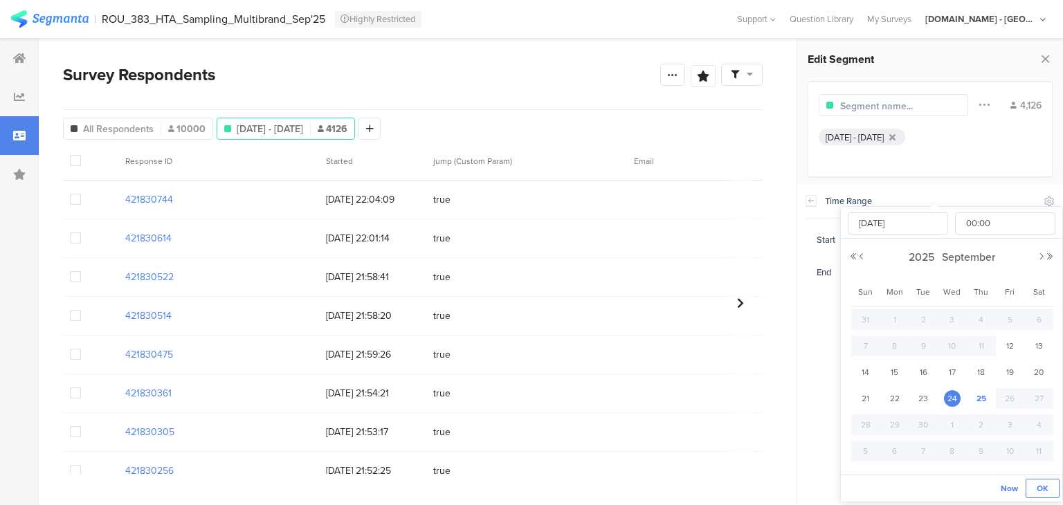
click at [1042, 488] on span "OK" at bounding box center [1042, 488] width 12 height 12
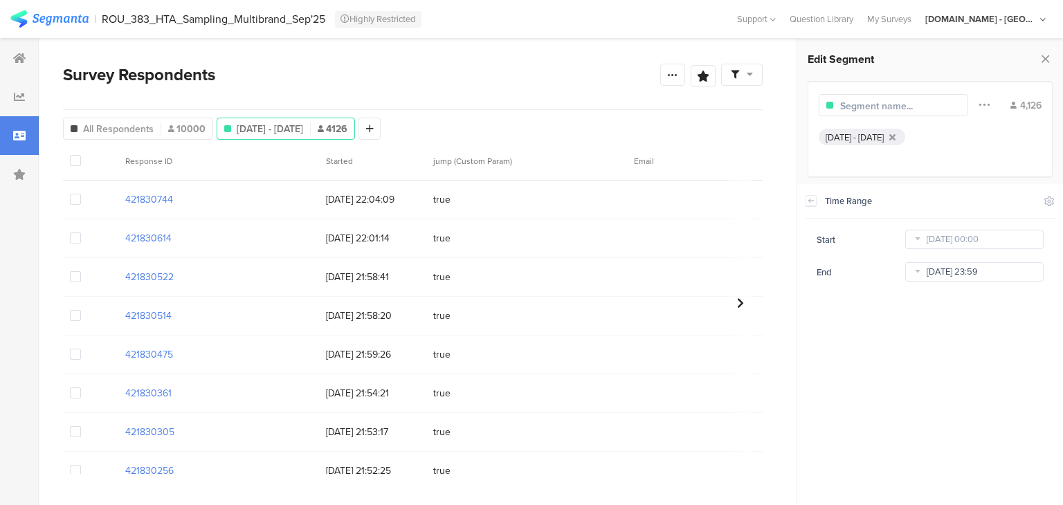
click at [939, 275] on input "[DATE] 23:59" at bounding box center [974, 271] width 138 height 19
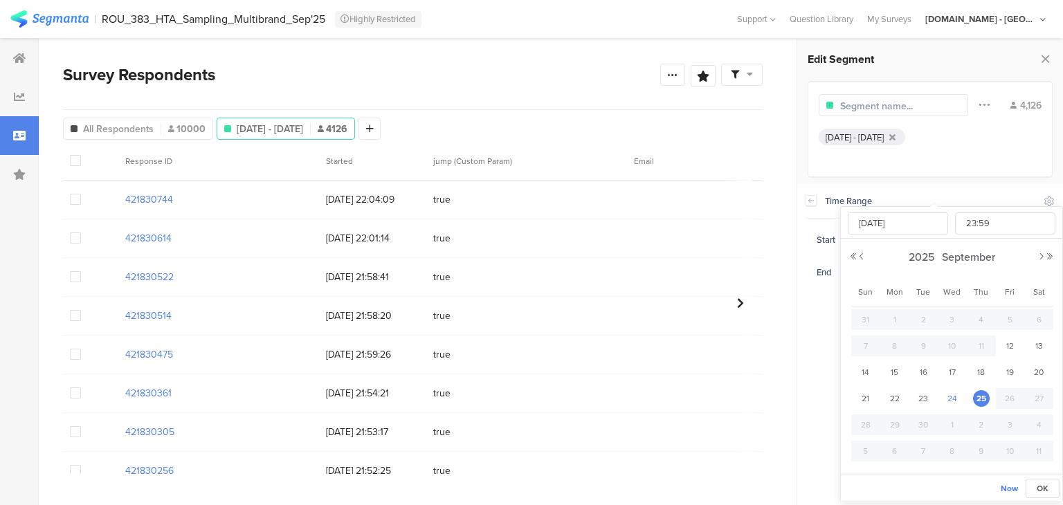
click at [954, 399] on span "24" at bounding box center [952, 398] width 17 height 17
type input "[DATE] 23:59"
type input "[DATE]"
click at [1038, 487] on span "OK" at bounding box center [1042, 488] width 12 height 12
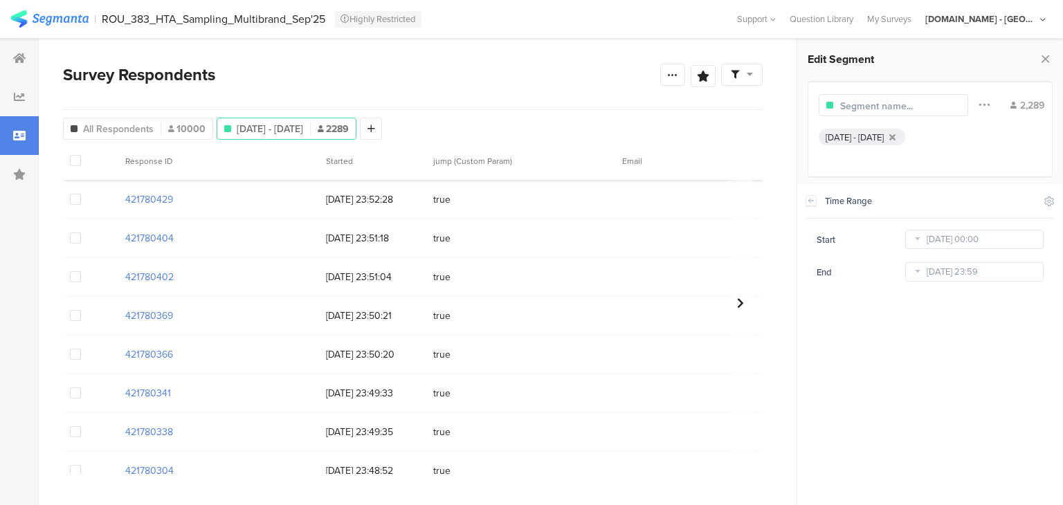
scroll to position [484, 0]
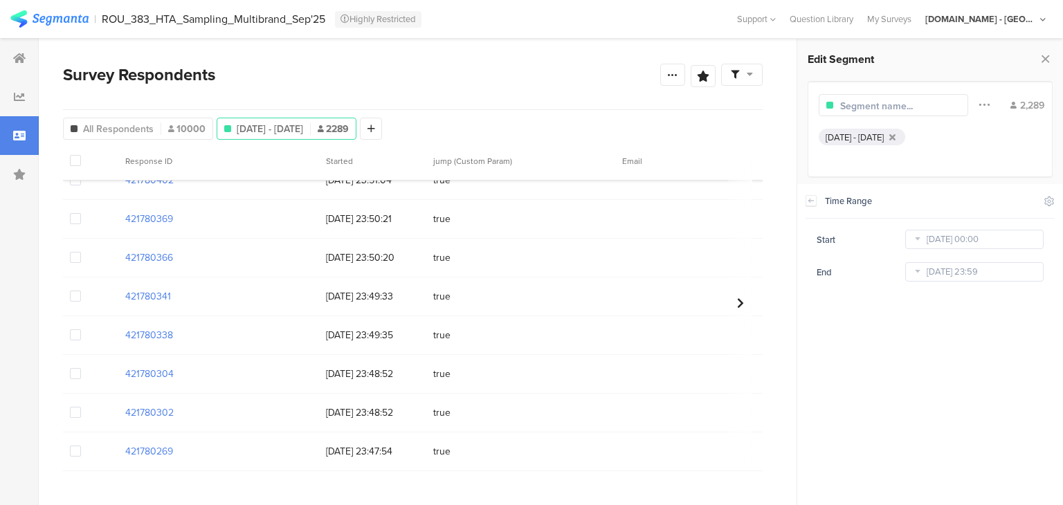
drag, startPoint x: 174, startPoint y: 294, endPoint x: 113, endPoint y: 293, distance: 60.9
copy section "421780341"
drag, startPoint x: 181, startPoint y: 374, endPoint x: 105, endPoint y: 377, distance: 75.5
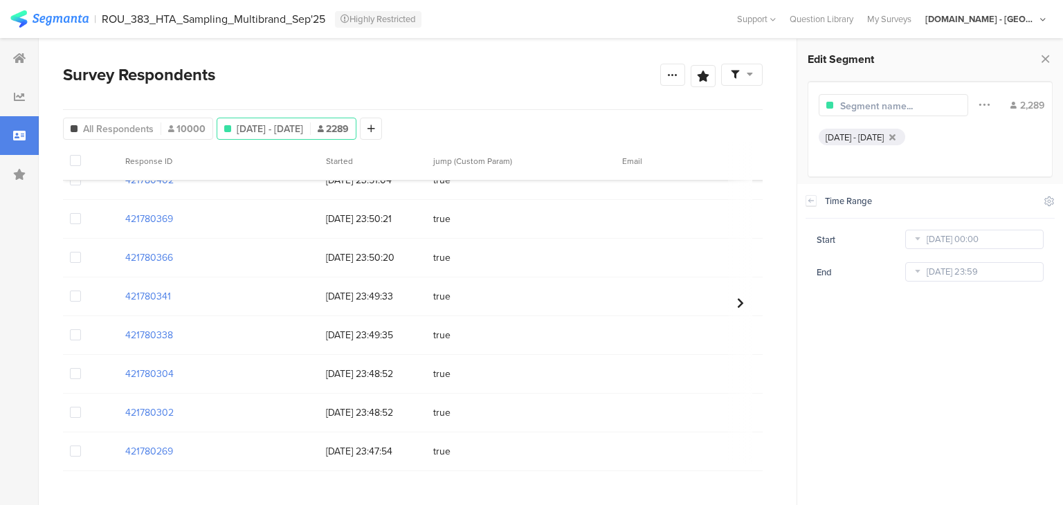
copy section "421780304"
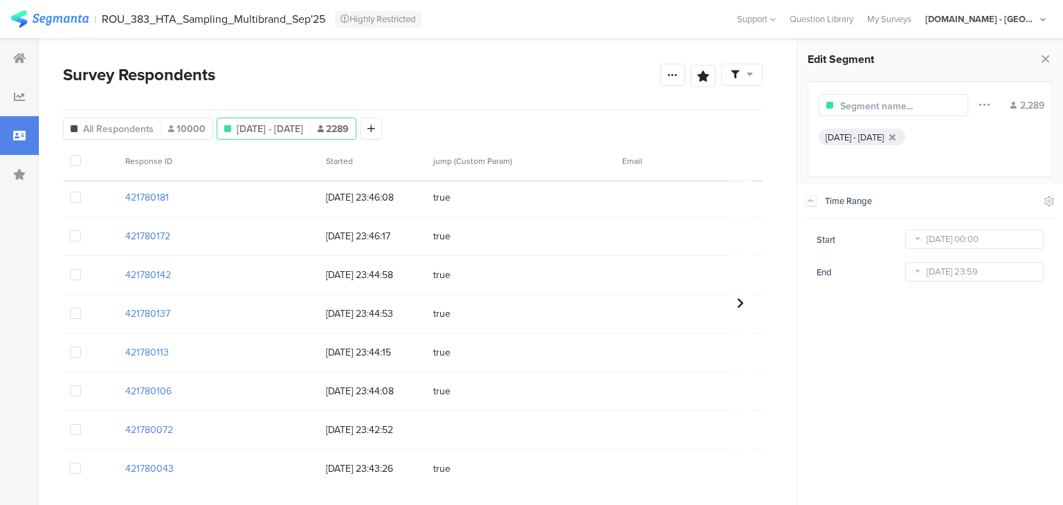
drag, startPoint x: 183, startPoint y: 388, endPoint x: 109, endPoint y: 388, distance: 74.7
copy section "421780106"
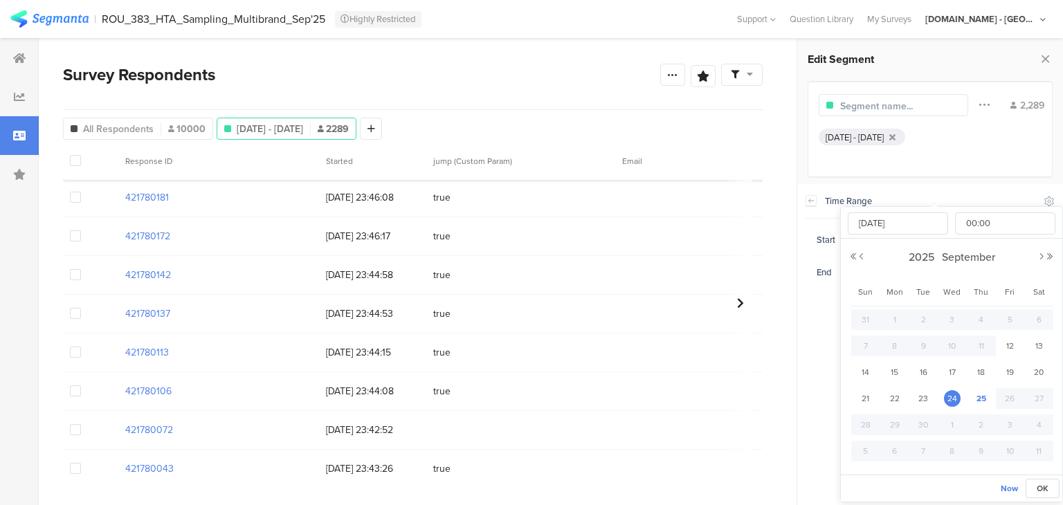
click at [955, 234] on body "You are using an unsupported version of Internet Explorer. Unsupported browsers…" at bounding box center [531, 252] width 1063 height 505
click at [927, 392] on span "23" at bounding box center [923, 398] width 17 height 17
type input "[DATE] 00:00"
type input "[DATE]"
click at [1049, 485] on button "OK" at bounding box center [1042, 488] width 34 height 19
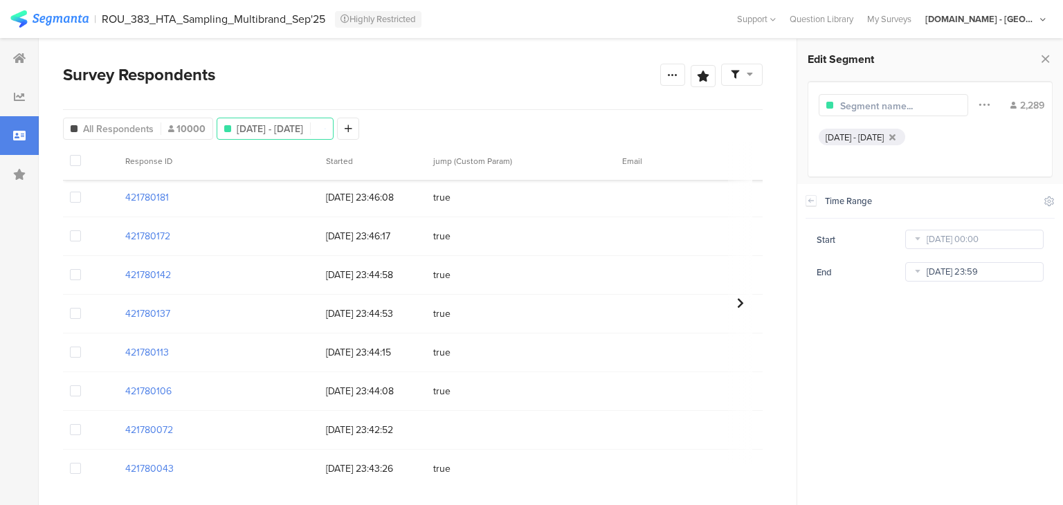
click at [960, 268] on body "You are using an unsupported version of Internet Explorer. Unsupported browsers…" at bounding box center [531, 252] width 1063 height 505
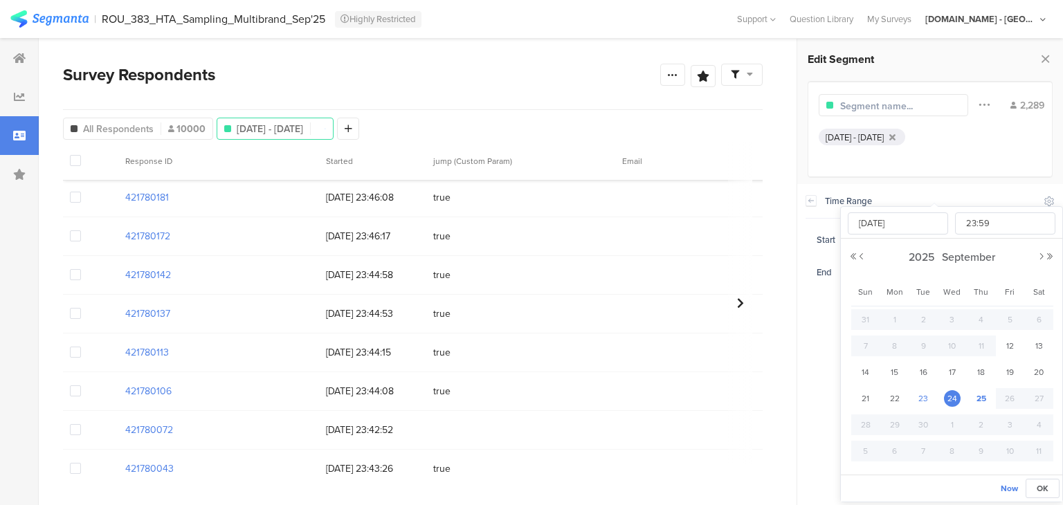
drag, startPoint x: 894, startPoint y: 396, endPoint x: 912, endPoint y: 395, distance: 18.0
click at [895, 396] on span "22" at bounding box center [894, 398] width 17 height 17
type input "Sep 22 2025 23:59"
type input "Sep 22 2025"
click at [930, 399] on span "23" at bounding box center [923, 398] width 17 height 17
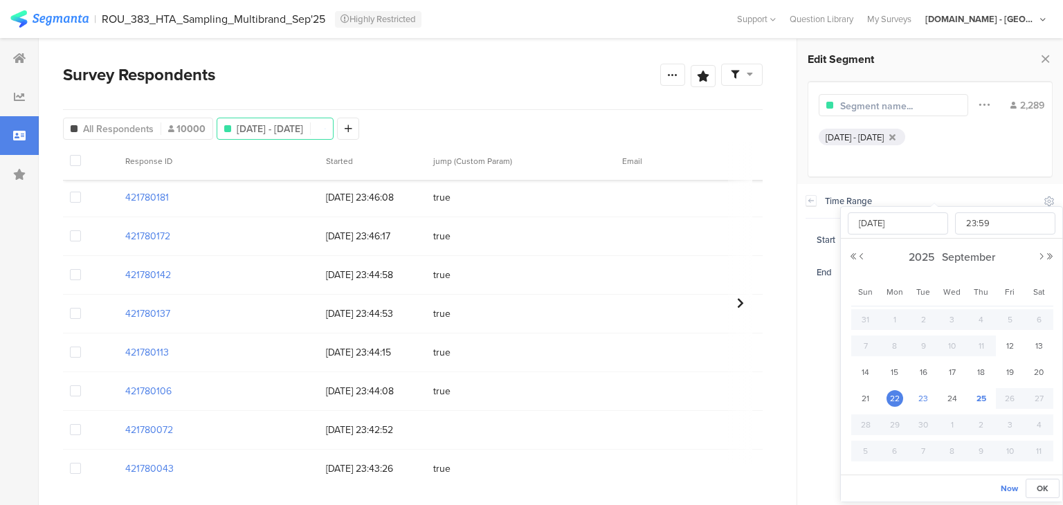
type input "[DATE] 23:59"
type input "[DATE]"
click at [1037, 480] on button "OK" at bounding box center [1042, 488] width 34 height 19
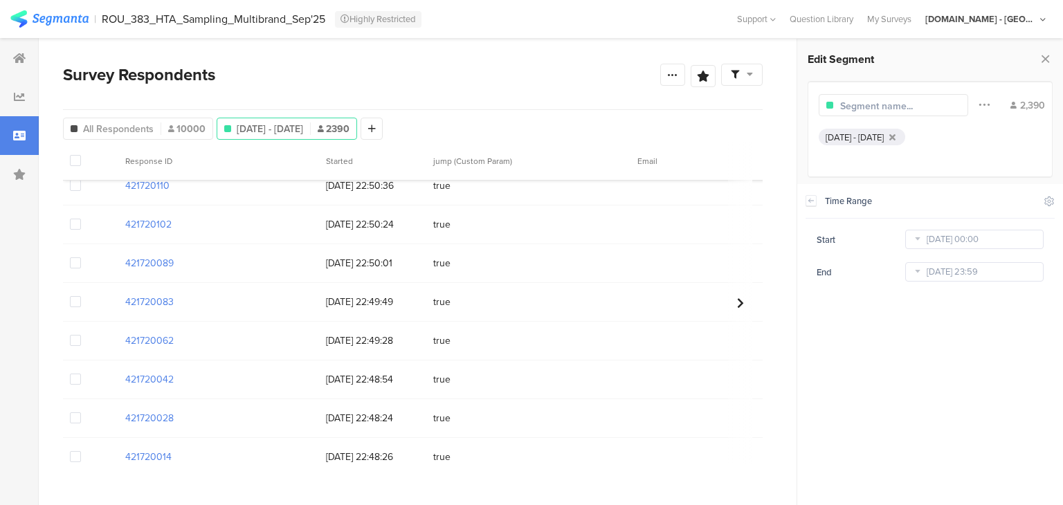
scroll to position [201, 0]
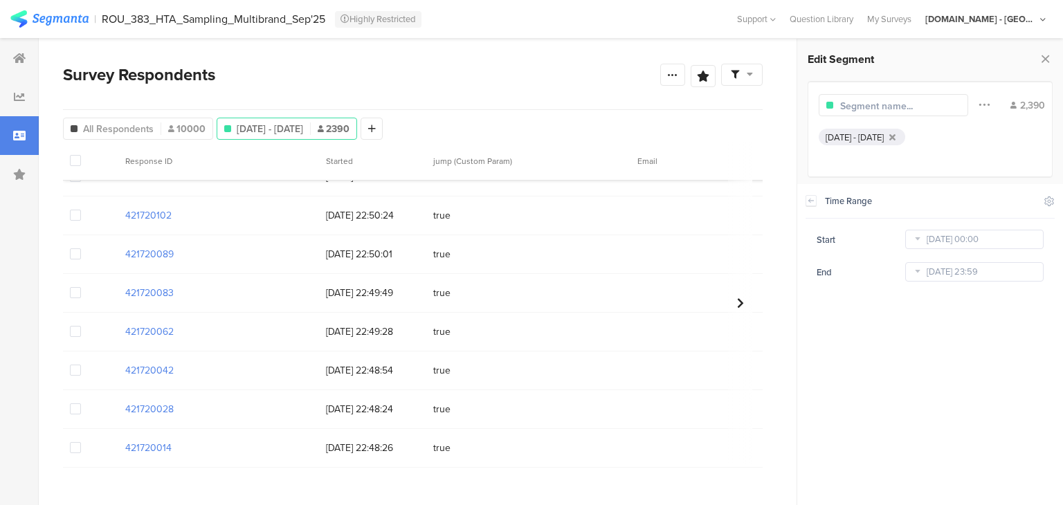
scroll to position [484, 0]
drag, startPoint x: 181, startPoint y: 291, endPoint x: 91, endPoint y: 299, distance: 90.3
copy section "421720062"
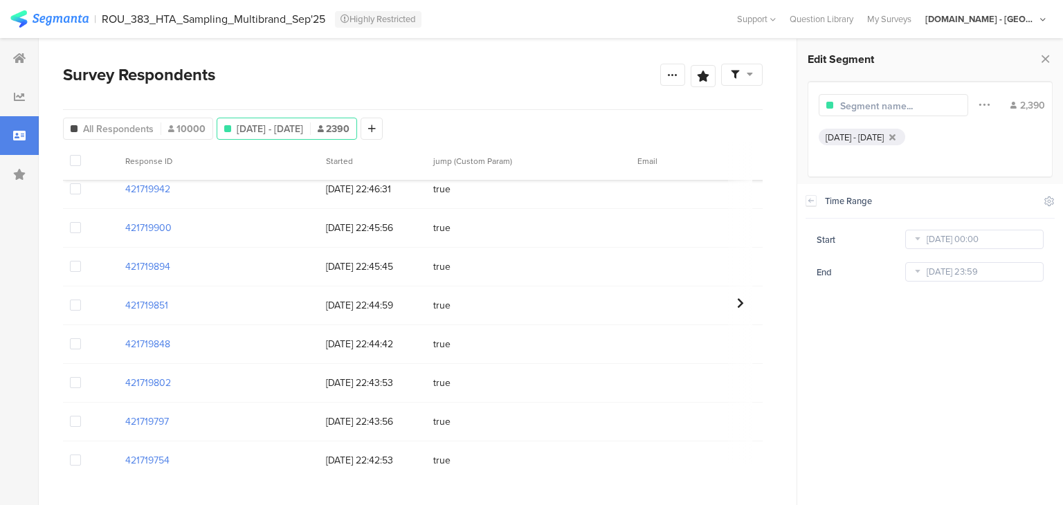
scroll to position [899, 0]
drag, startPoint x: 339, startPoint y: 179, endPoint x: 348, endPoint y: 178, distance: 9.0
click at [339, 179] on icon at bounding box center [335, 184] width 28 height 23
